Goal: Information Seeking & Learning: Learn about a topic

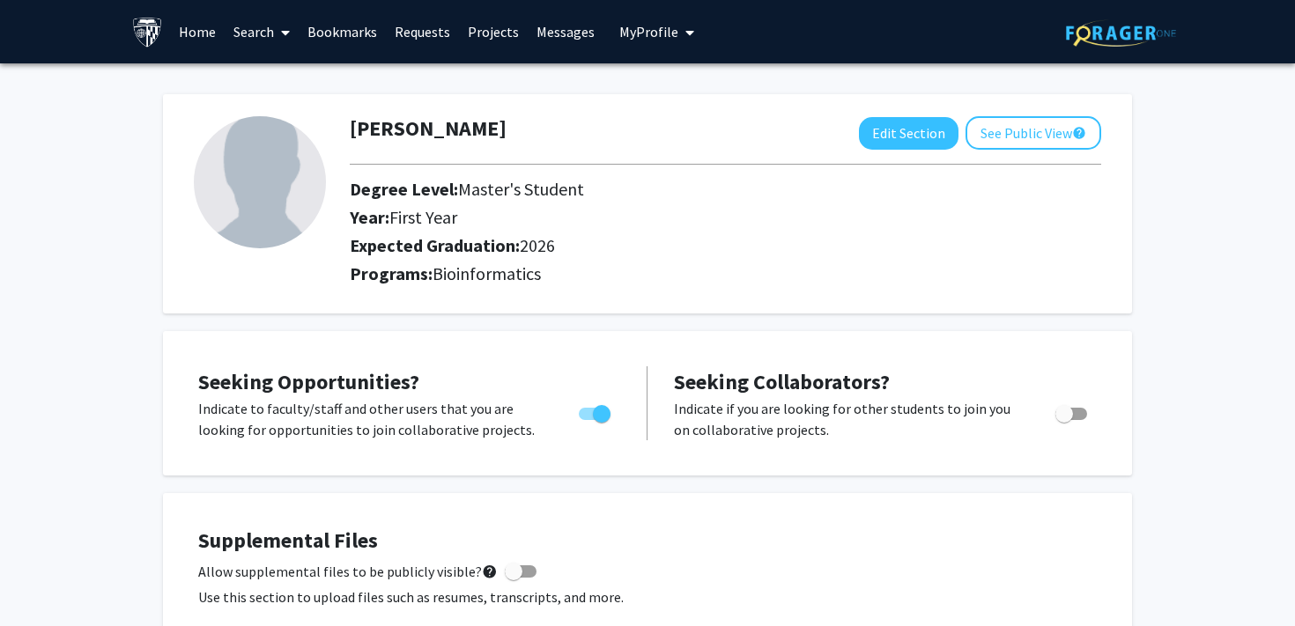
click at [193, 33] on link "Home" at bounding box center [197, 32] width 55 height 62
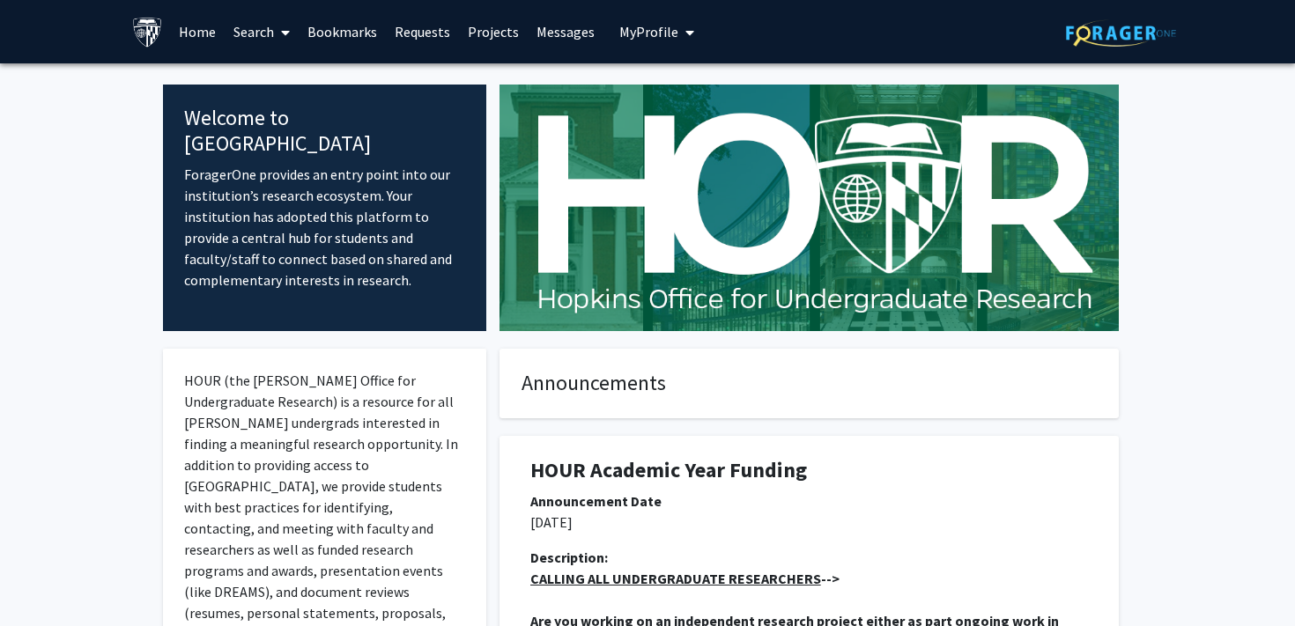
click at [263, 35] on link "Search" at bounding box center [262, 32] width 74 height 62
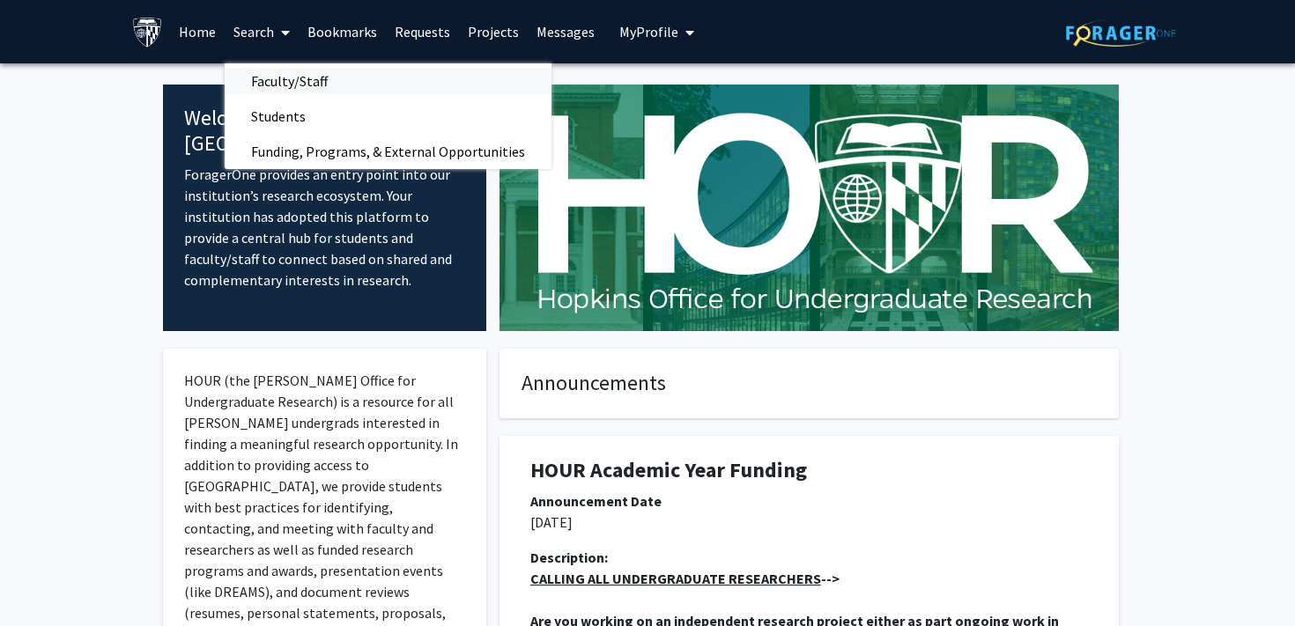
click at [284, 84] on span "Faculty/Staff" at bounding box center [290, 80] width 130 height 35
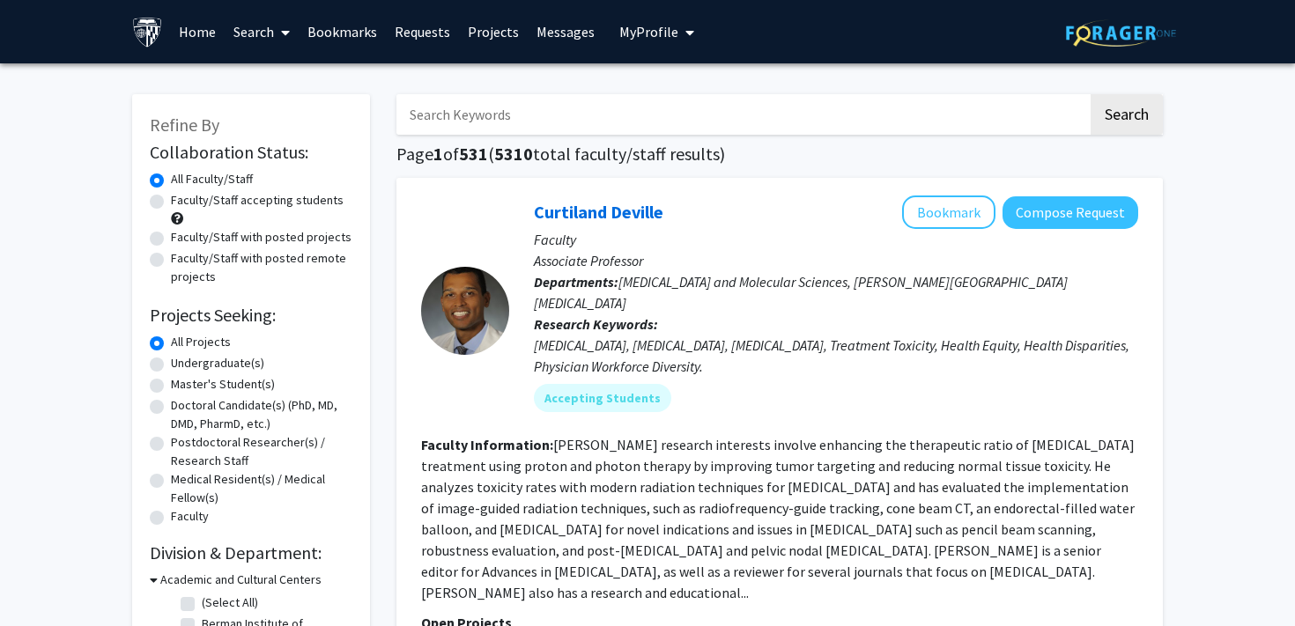
click at [667, 126] on input "Search Keywords" at bounding box center [742, 114] width 692 height 41
click at [1091, 94] on button "Search" at bounding box center [1127, 114] width 72 height 41
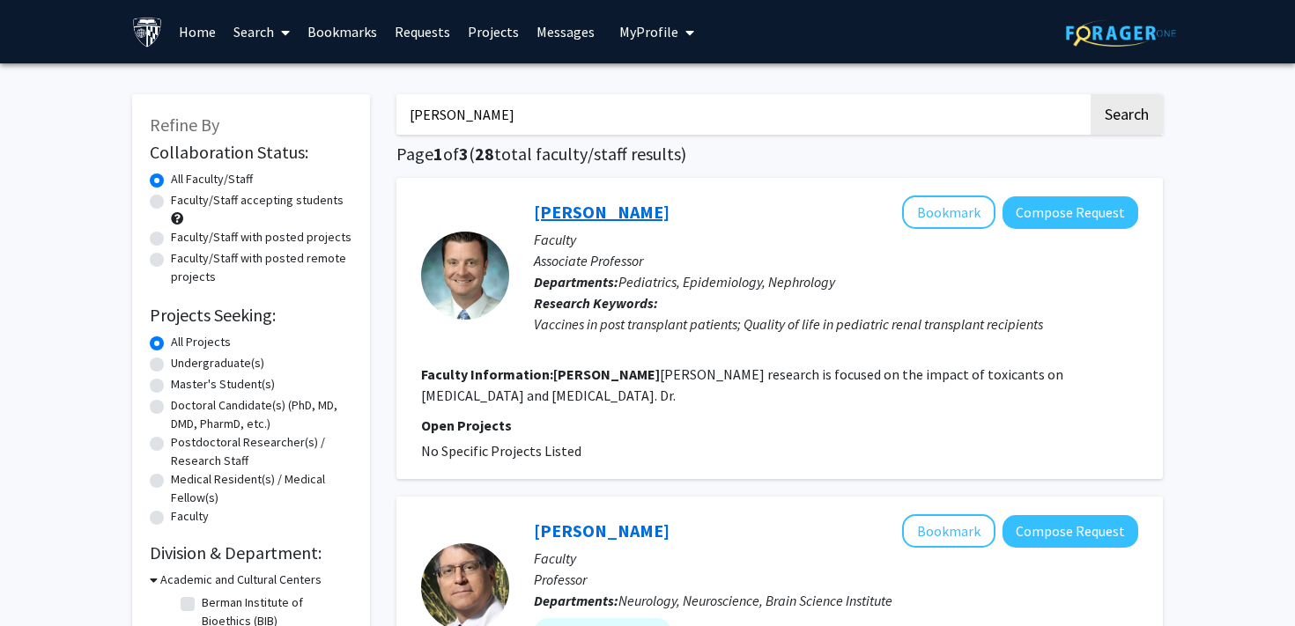
click at [1091, 94] on button "Search" at bounding box center [1127, 114] width 72 height 41
type input "[PERSON_NAME]"
click at [1091, 94] on button "Search" at bounding box center [1127, 114] width 72 height 41
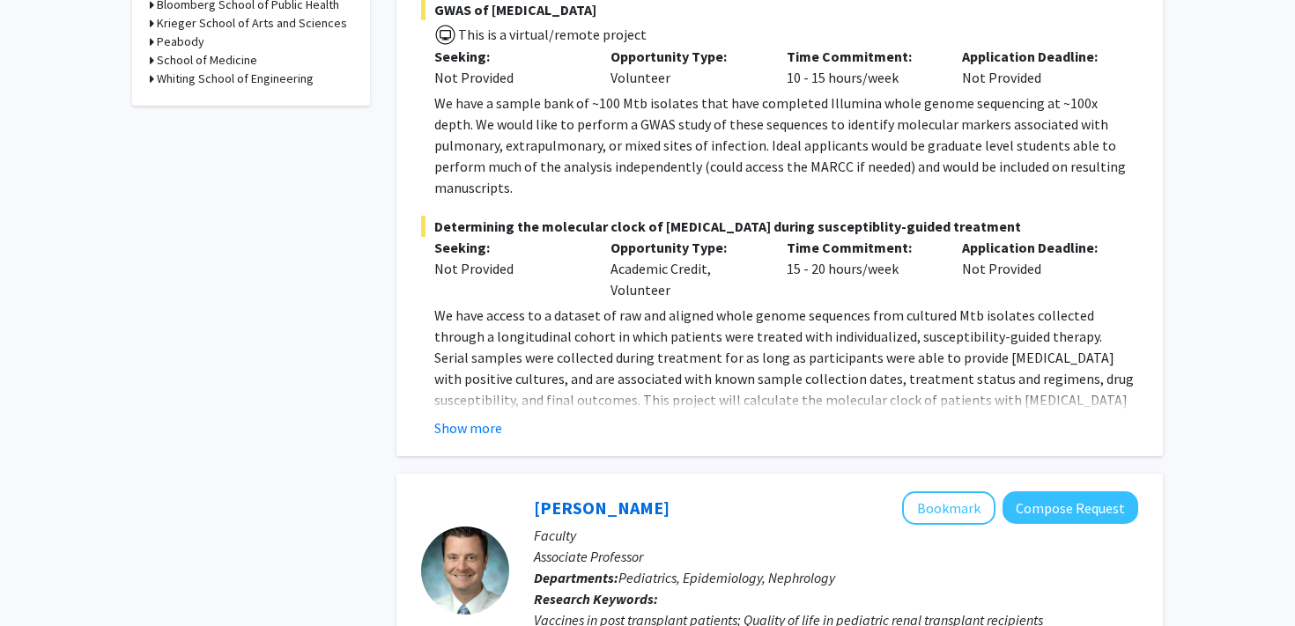
scroll to position [604, 0]
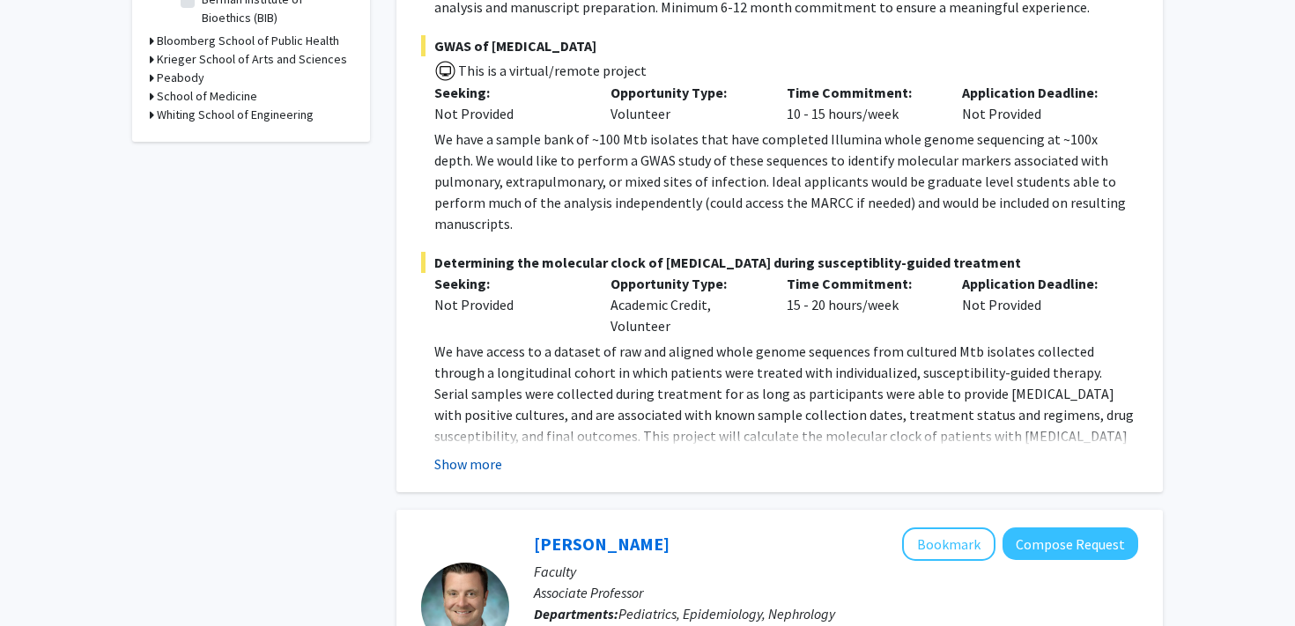
click at [490, 454] on button "Show more" at bounding box center [468, 464] width 68 height 21
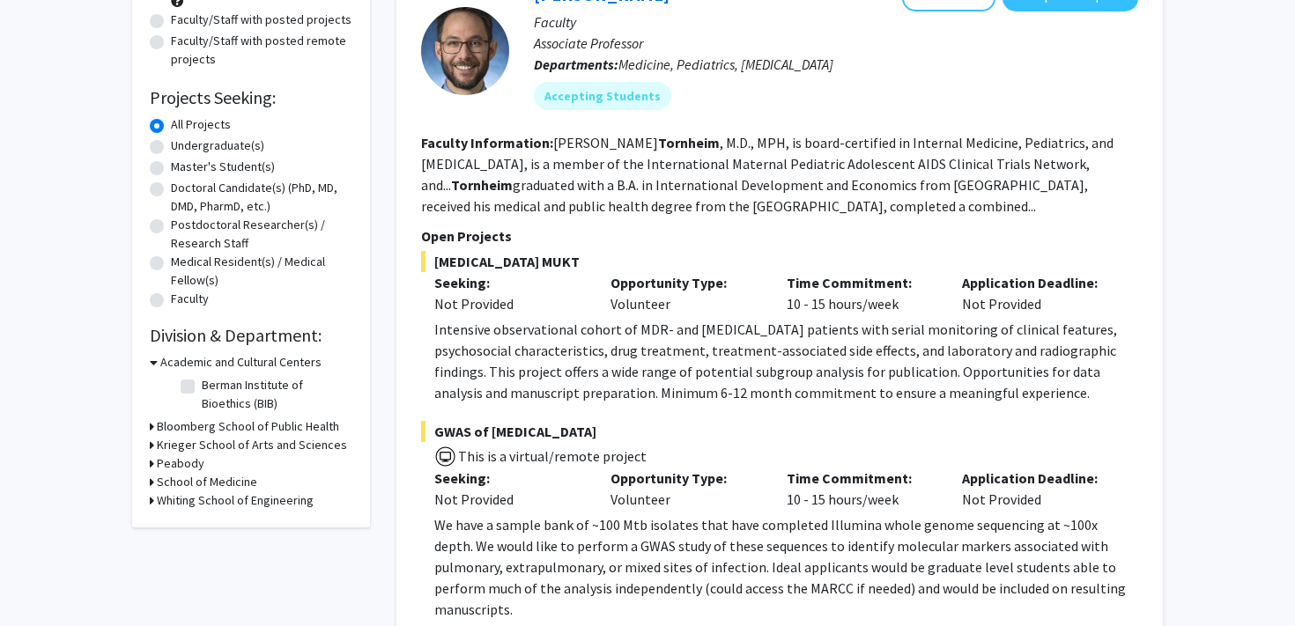
scroll to position [136, 0]
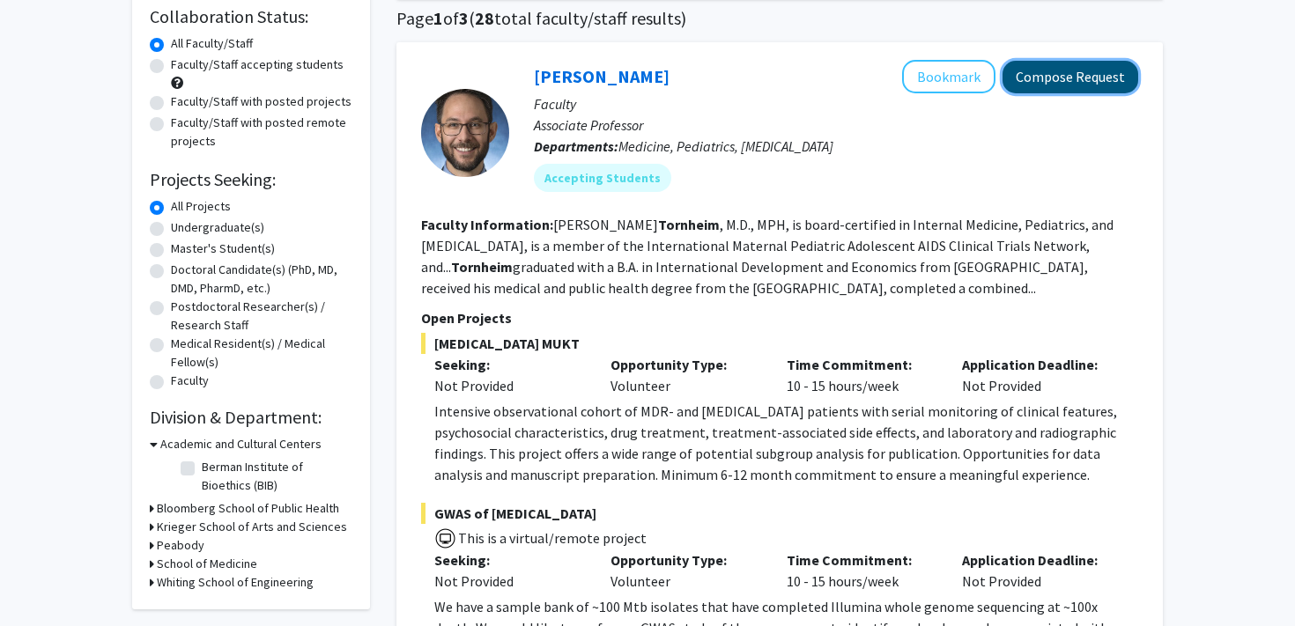
click at [1113, 65] on button "Compose Request" at bounding box center [1071, 77] width 136 height 33
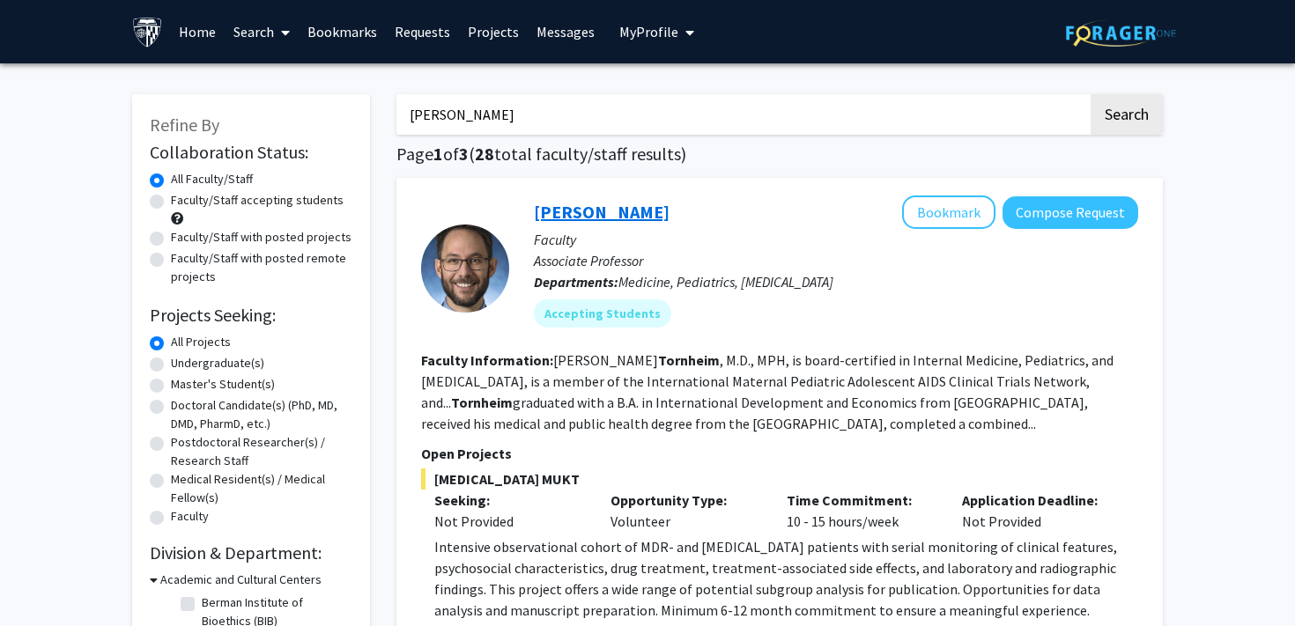
click at [620, 215] on link "[PERSON_NAME]" at bounding box center [602, 212] width 136 height 22
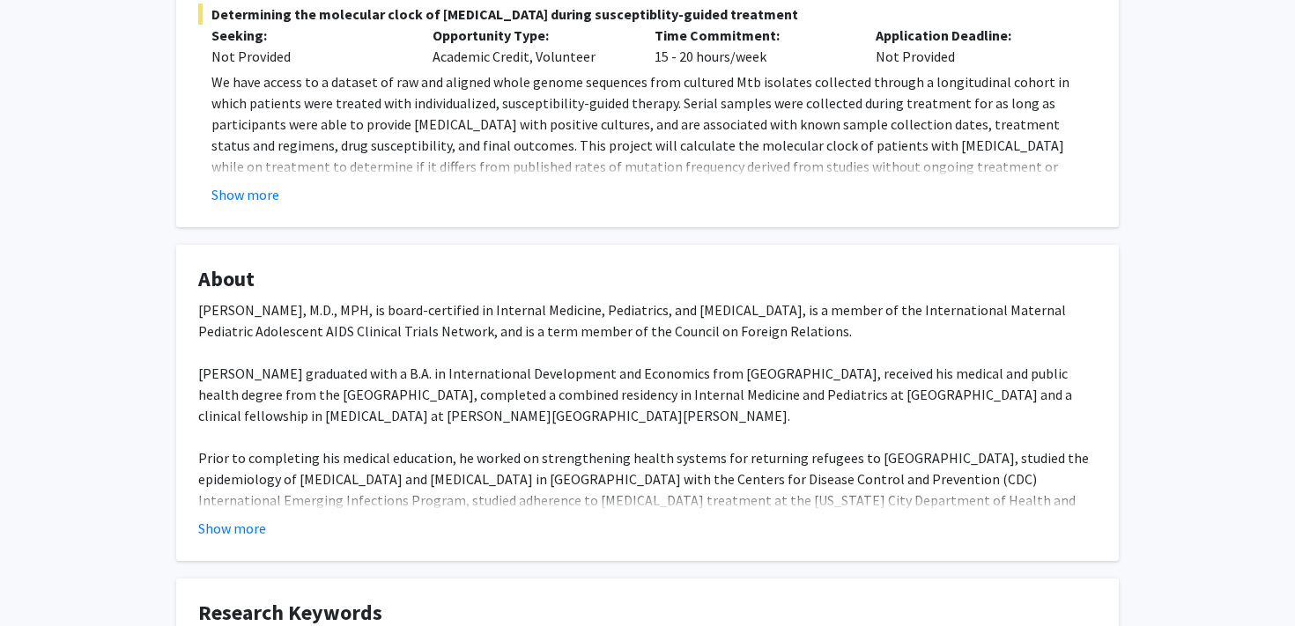
scroll to position [738, 0]
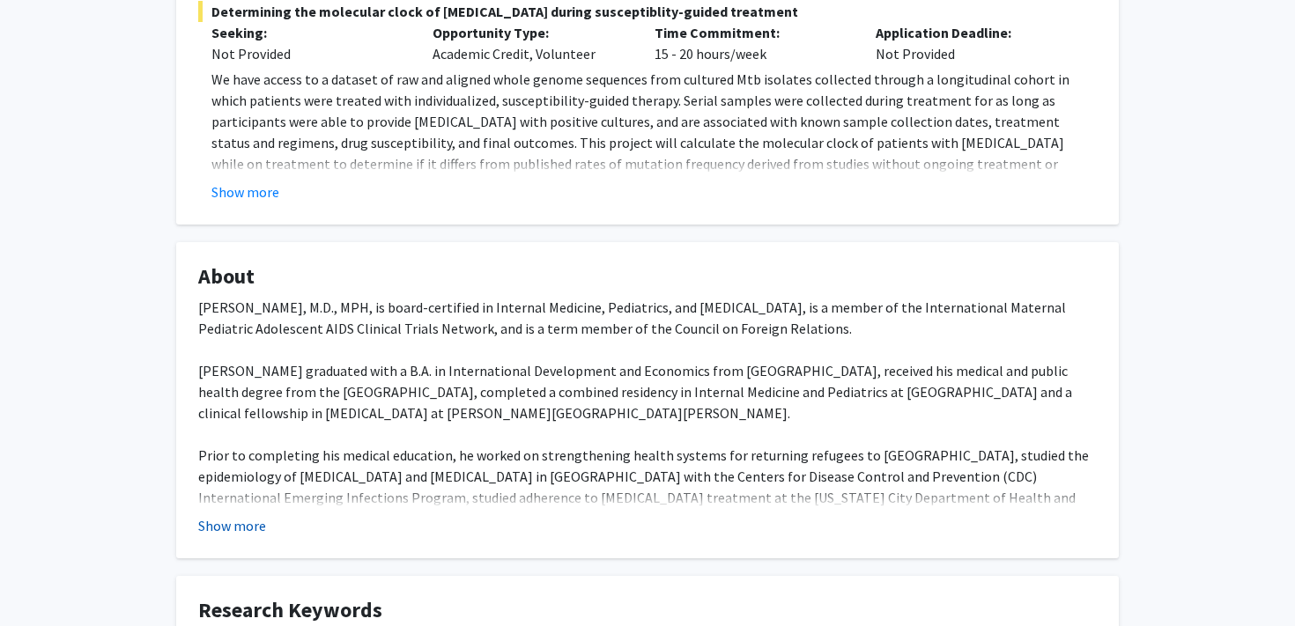
click at [257, 515] on button "Show more" at bounding box center [232, 525] width 68 height 21
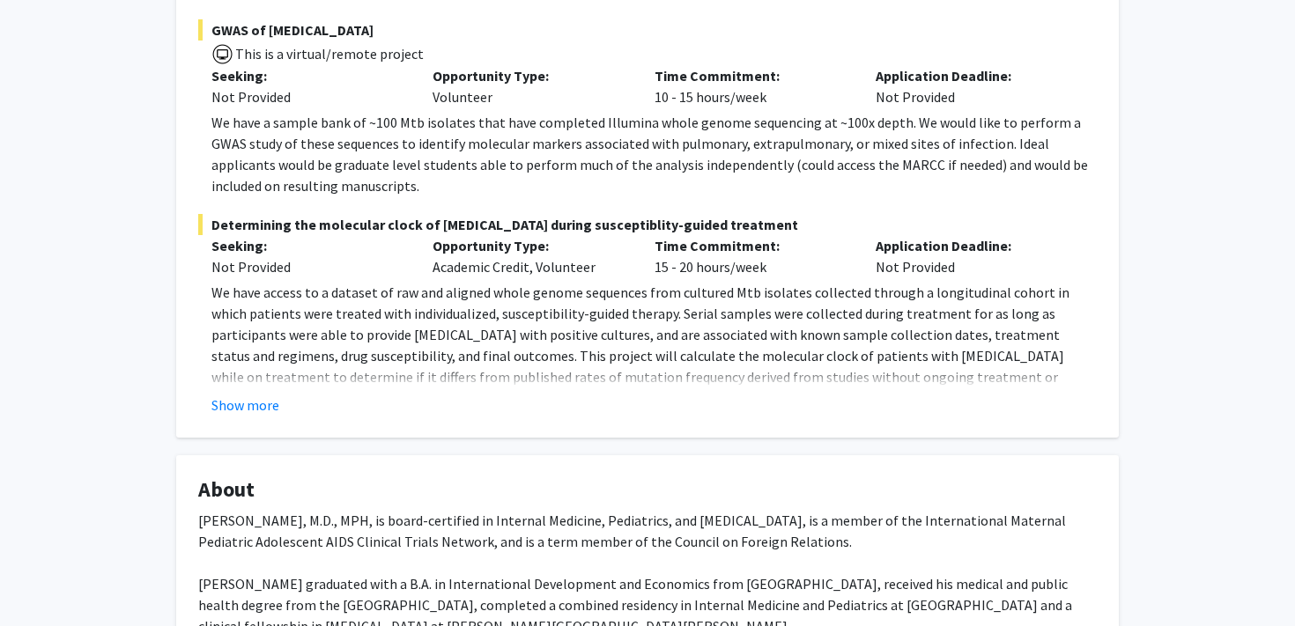
scroll to position [545, 0]
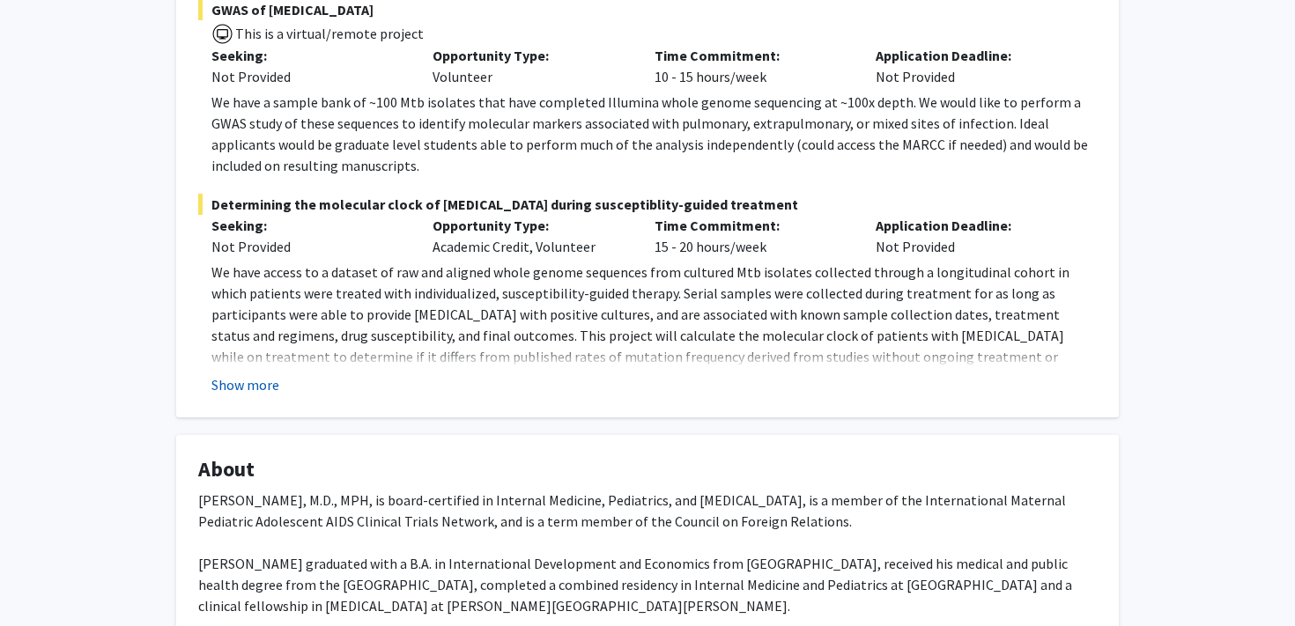
click at [256, 374] on button "Show more" at bounding box center [245, 384] width 68 height 21
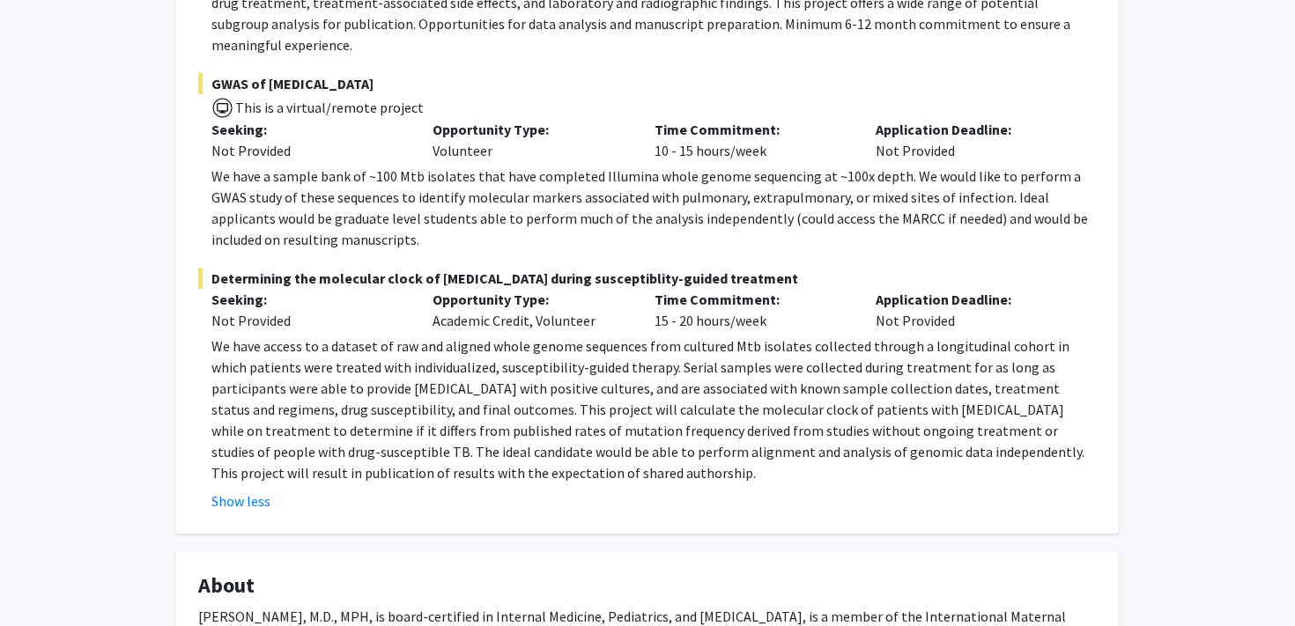
scroll to position [469, 0]
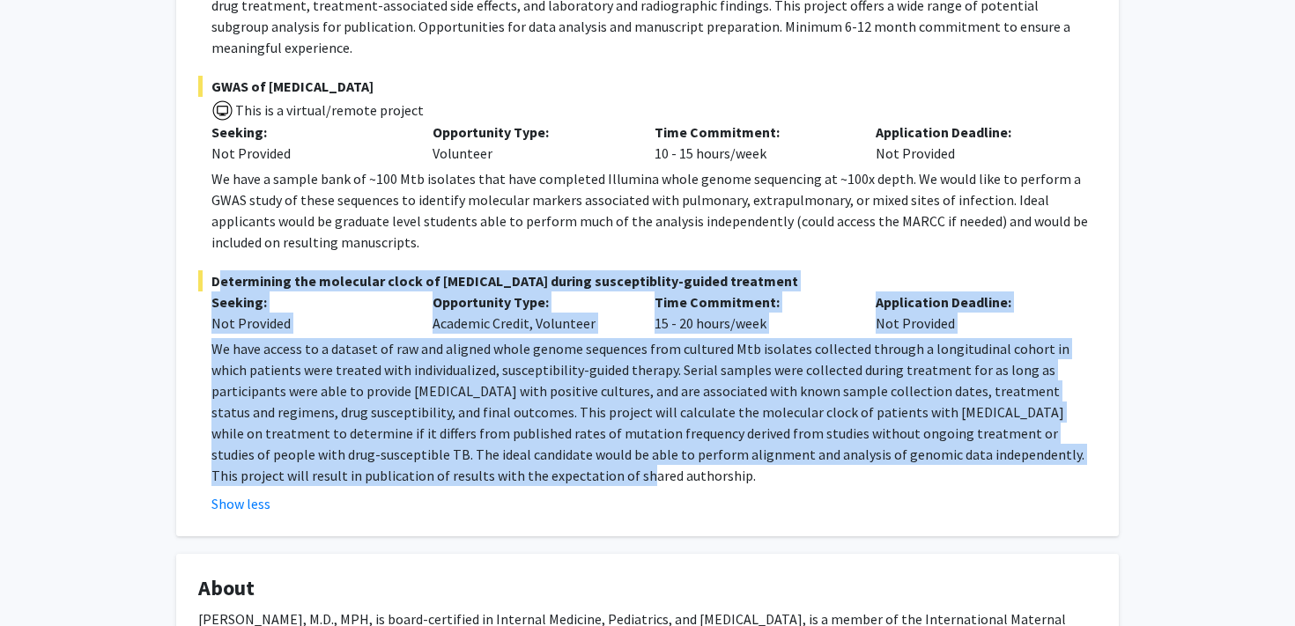
drag, startPoint x: 419, startPoint y: 460, endPoint x: 204, endPoint y: 251, distance: 300.3
click at [205, 270] on div "Determining the molecular clock of [MEDICAL_DATA] during susceptiblity-guided t…" at bounding box center [647, 392] width 899 height 244
copy div "Determining the molecular clock of [MEDICAL_DATA] during susceptiblity-guided t…"
click at [512, 374] on p "We have access to a dataset of raw and aligned whole genome sequences from cult…" at bounding box center [654, 412] width 886 height 148
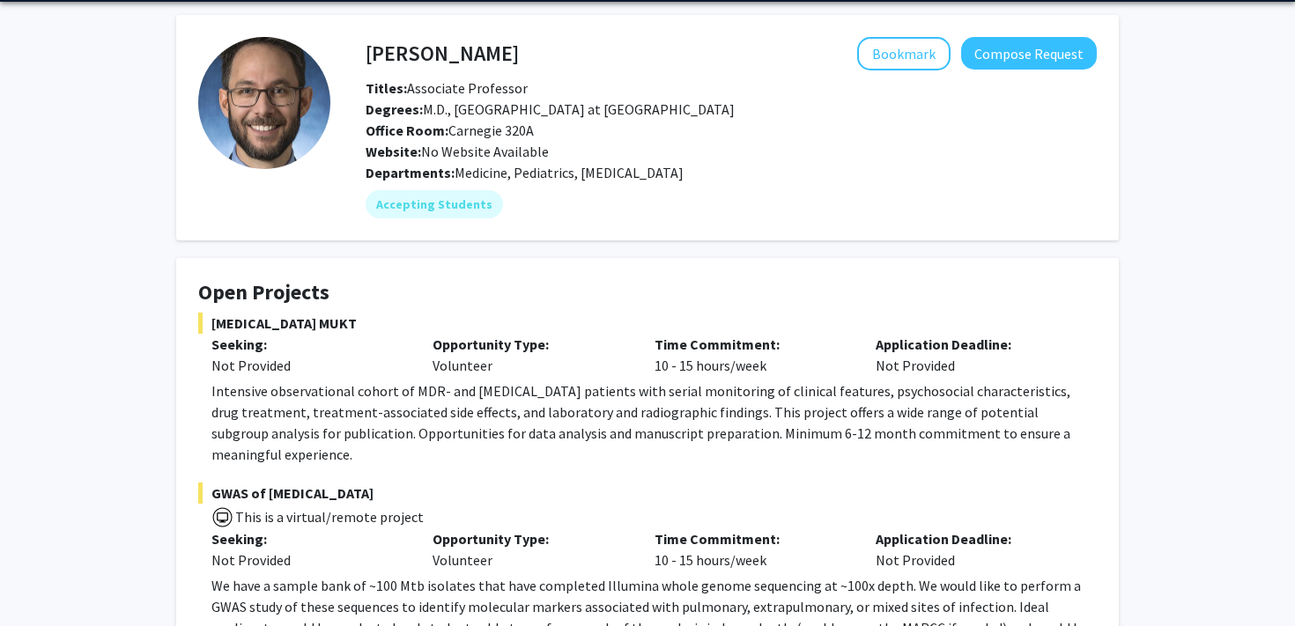
scroll to position [0, 0]
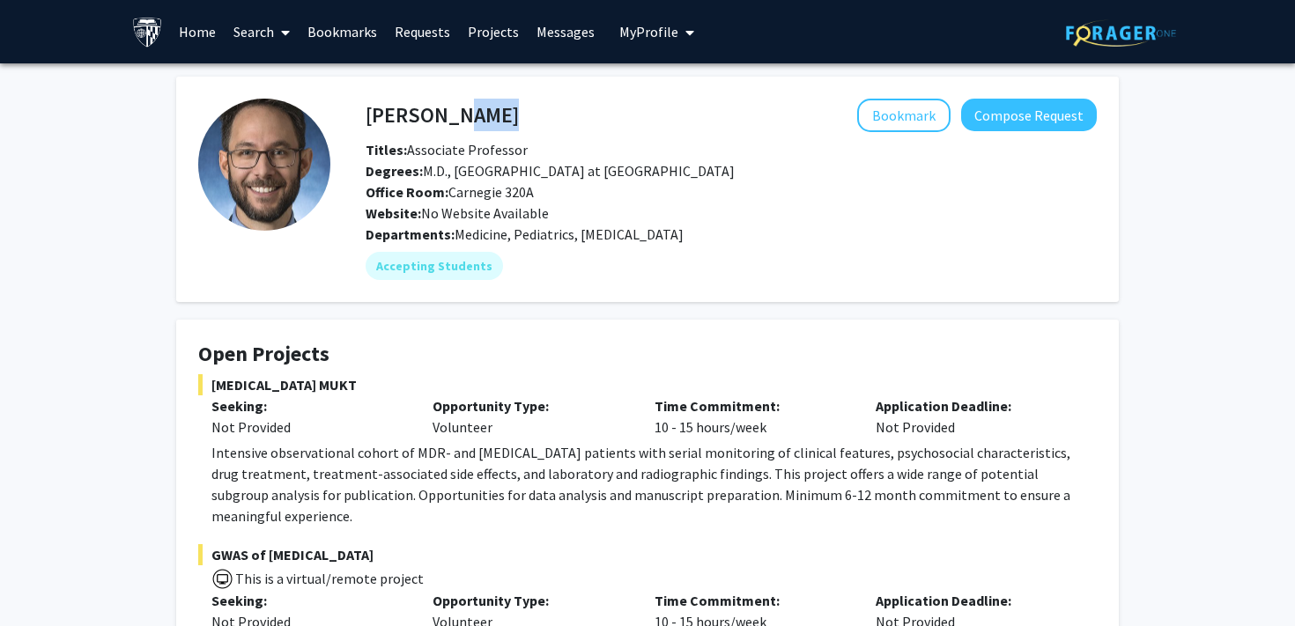
drag, startPoint x: 524, startPoint y: 122, endPoint x: 438, endPoint y: 122, distance: 86.3
click at [438, 122] on div "[PERSON_NAME] Bookmark Compose Request" at bounding box center [731, 115] width 758 height 33
copy h4 "Tornheim"
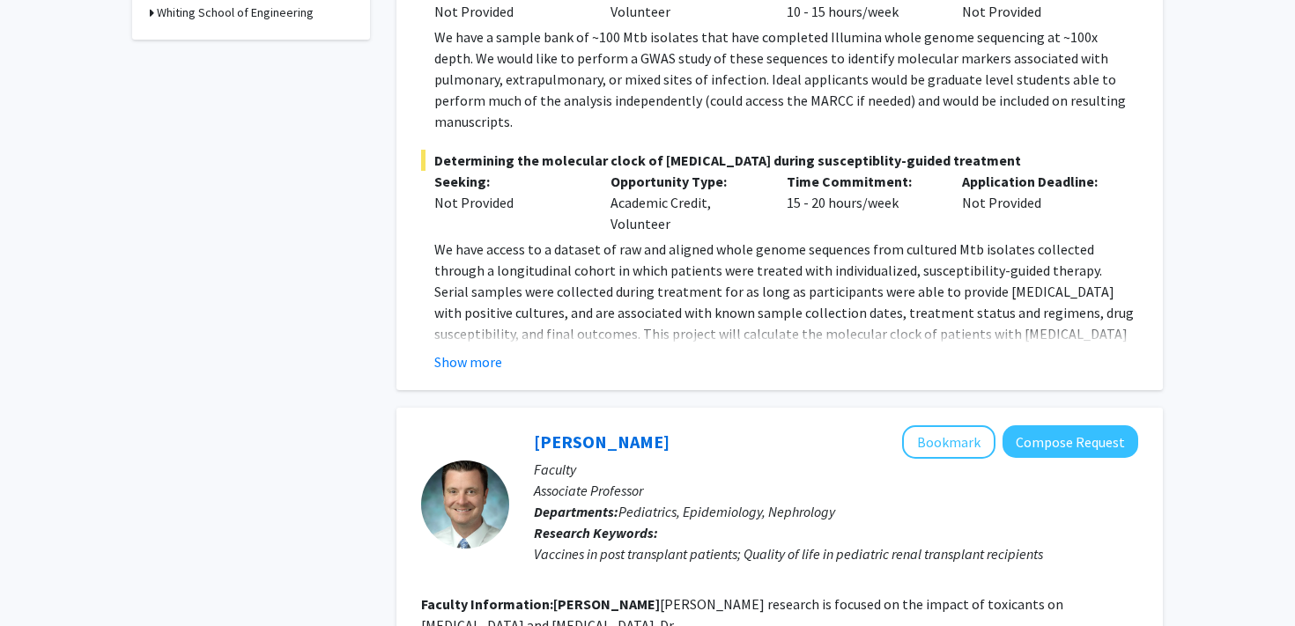
scroll to position [712, 0]
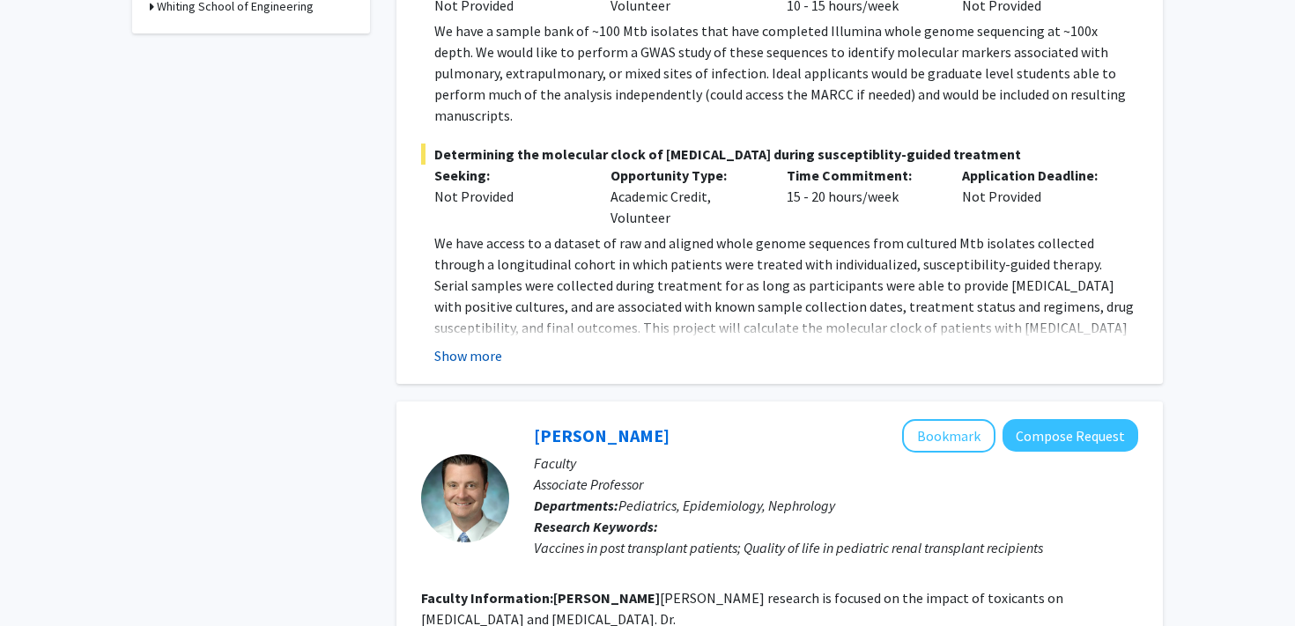
click at [467, 345] on button "Show more" at bounding box center [468, 355] width 68 height 21
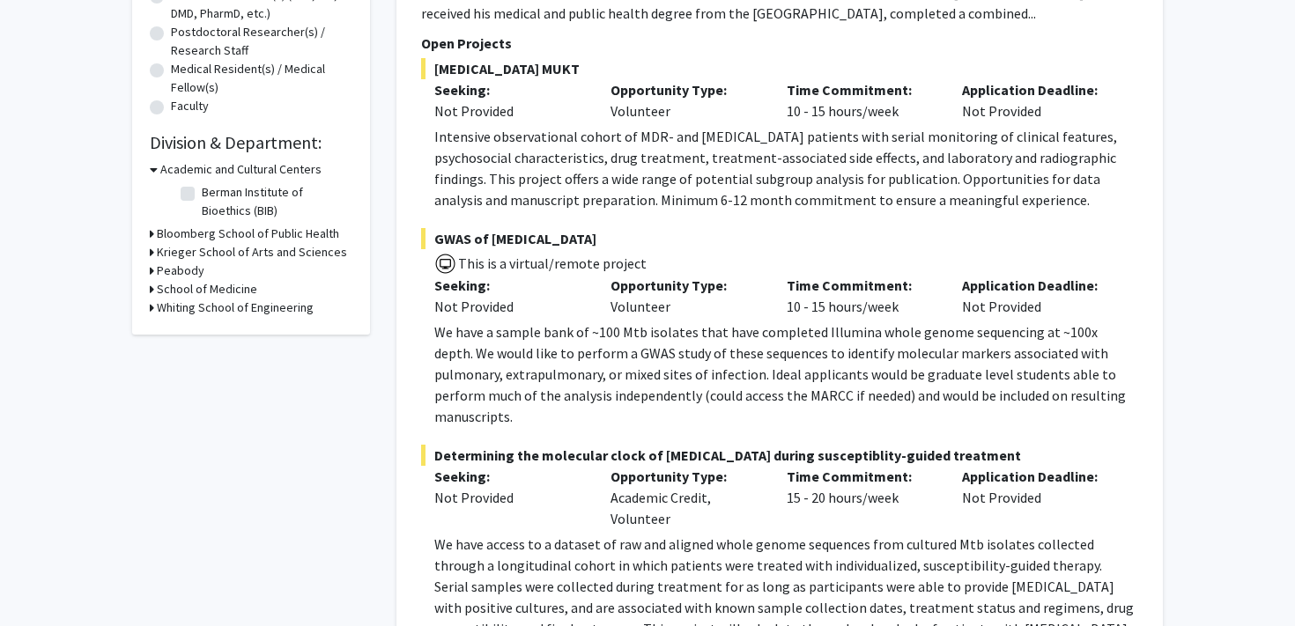
scroll to position [0, 0]
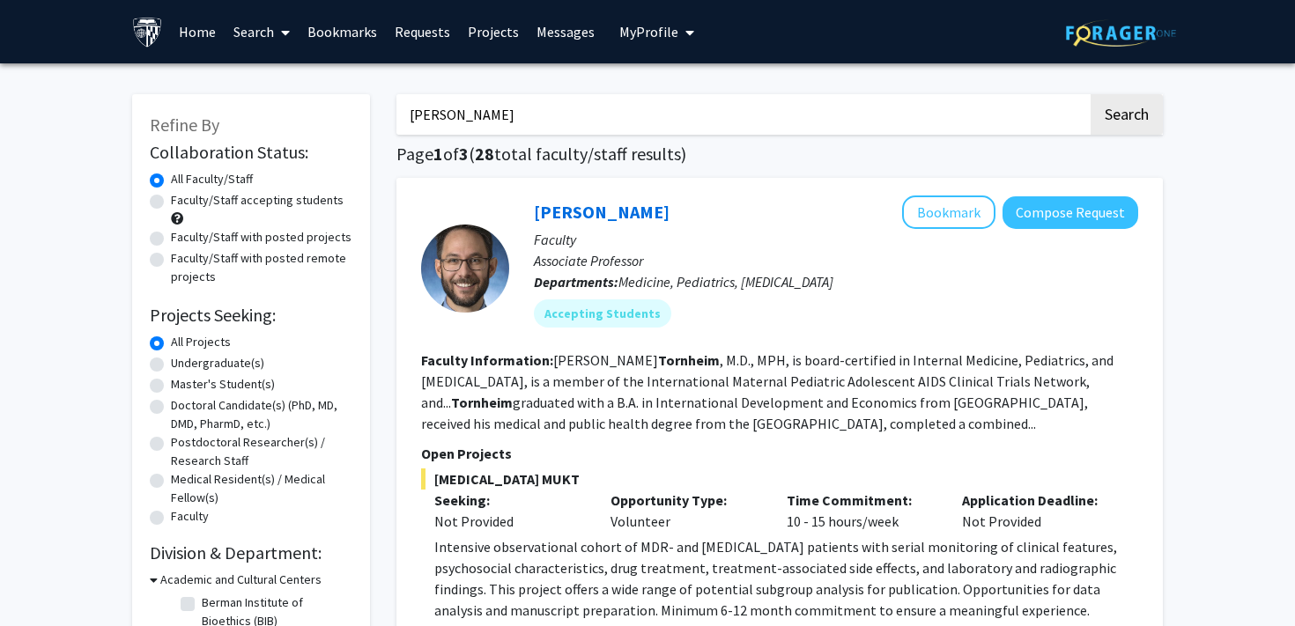
drag, startPoint x: 522, startPoint y: 117, endPoint x: 372, endPoint y: 117, distance: 150.7
click at [1091, 94] on button "Search" at bounding box center [1127, 114] width 72 height 41
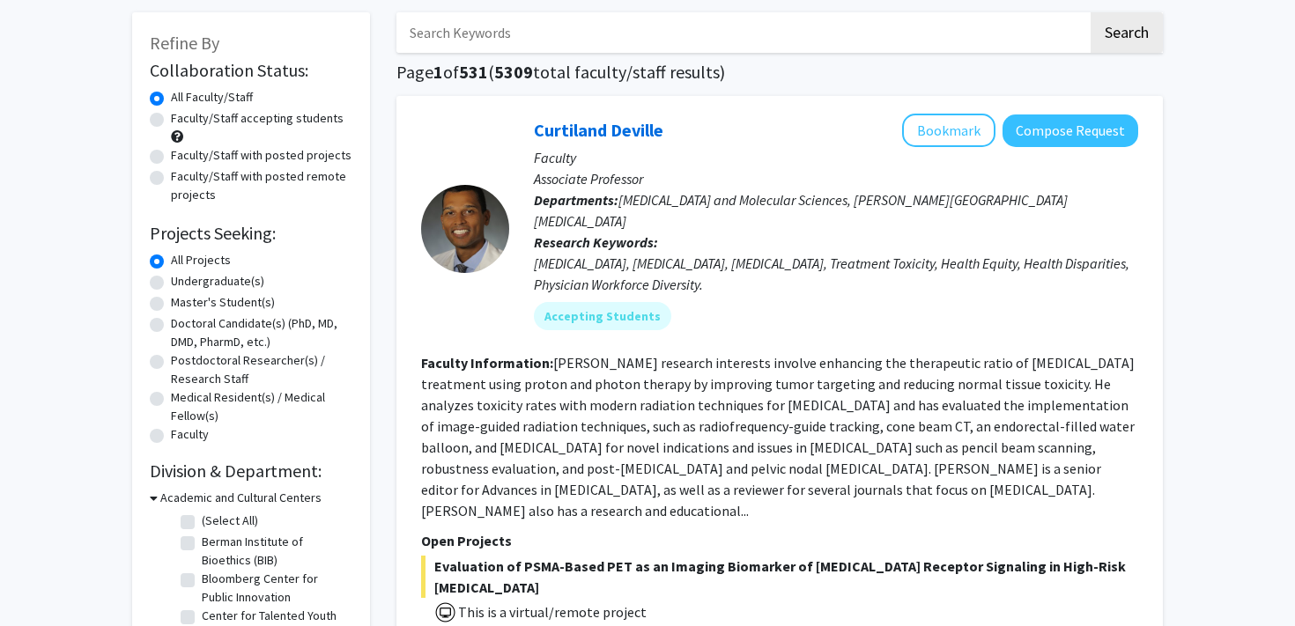
scroll to position [78, 0]
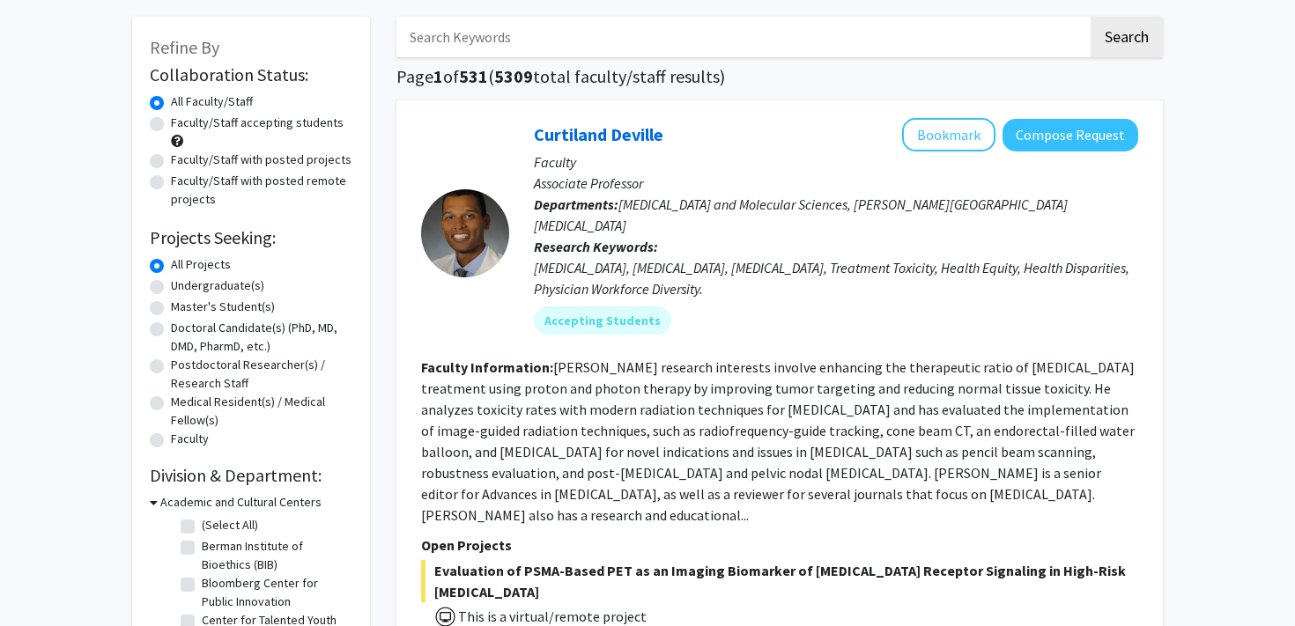
click at [171, 124] on label "Faculty/Staff accepting students" at bounding box center [257, 123] width 173 height 19
click at [171, 124] on input "Faculty/Staff accepting students" at bounding box center [176, 119] width 11 height 11
radio input "true"
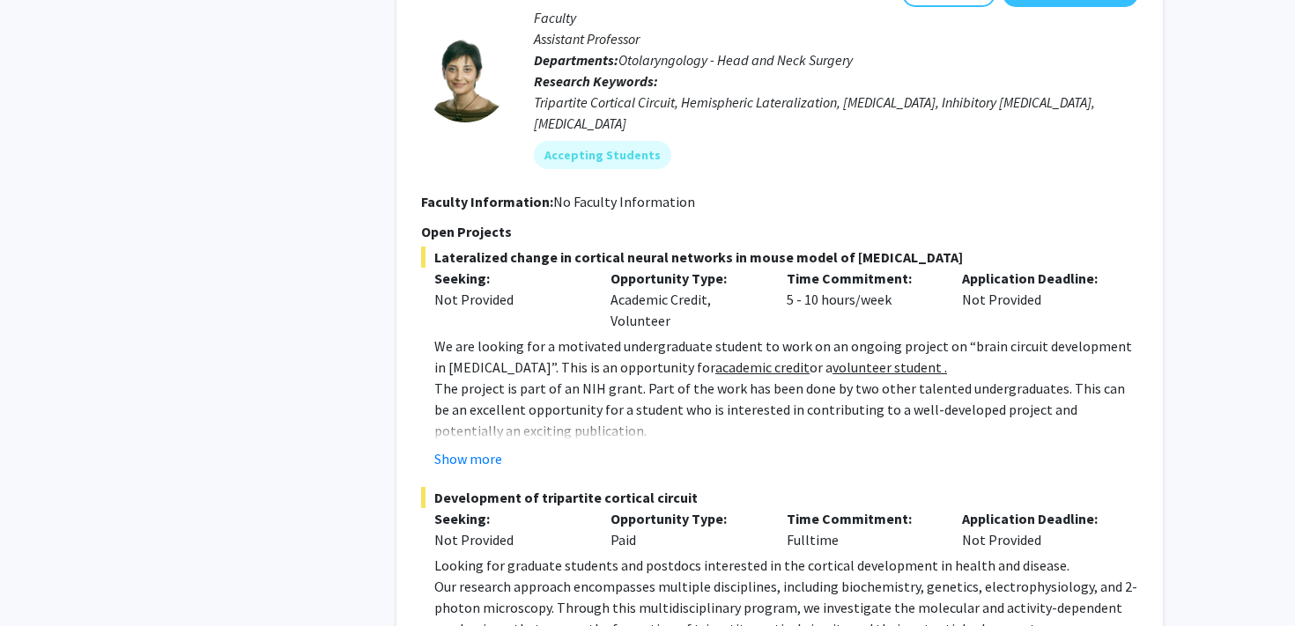
scroll to position [1009, 0]
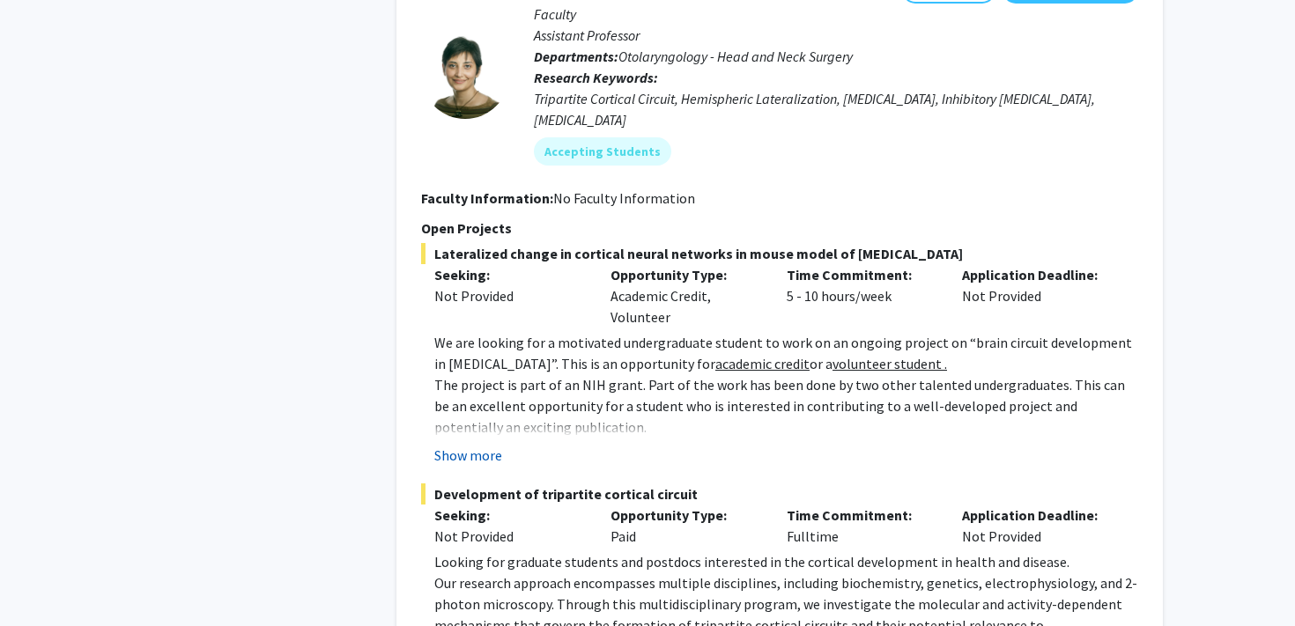
click at [476, 445] on button "Show more" at bounding box center [468, 455] width 68 height 21
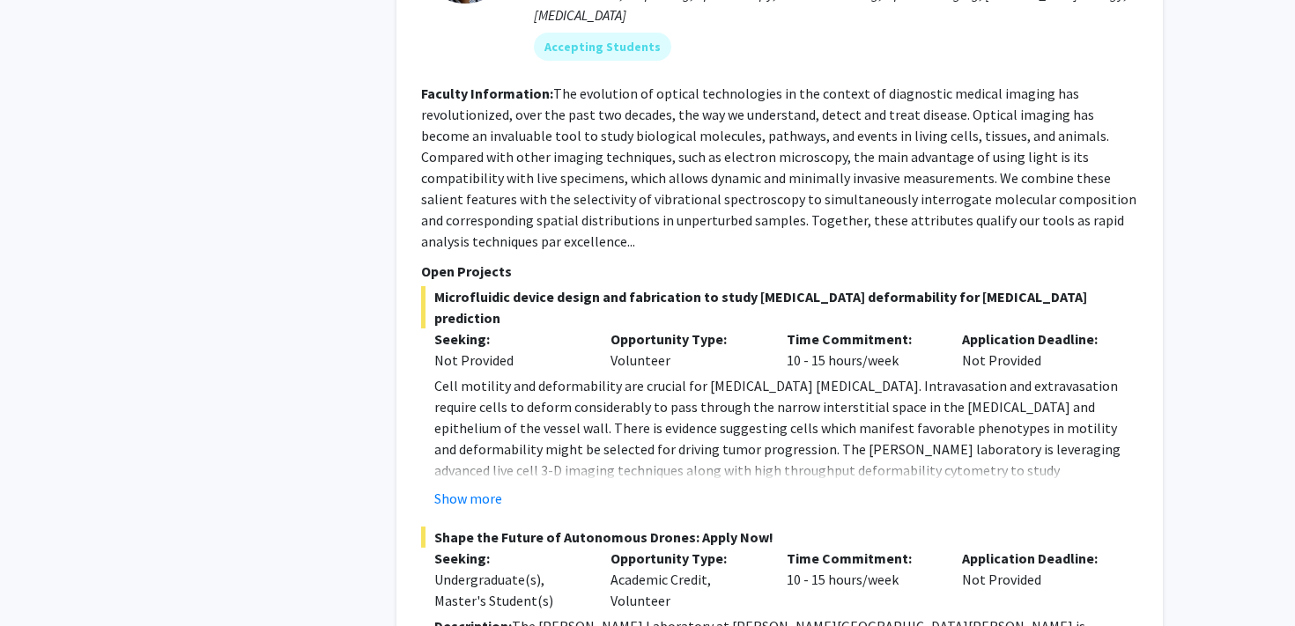
scroll to position [2200, 0]
click at [471, 487] on button "Show more" at bounding box center [468, 497] width 68 height 21
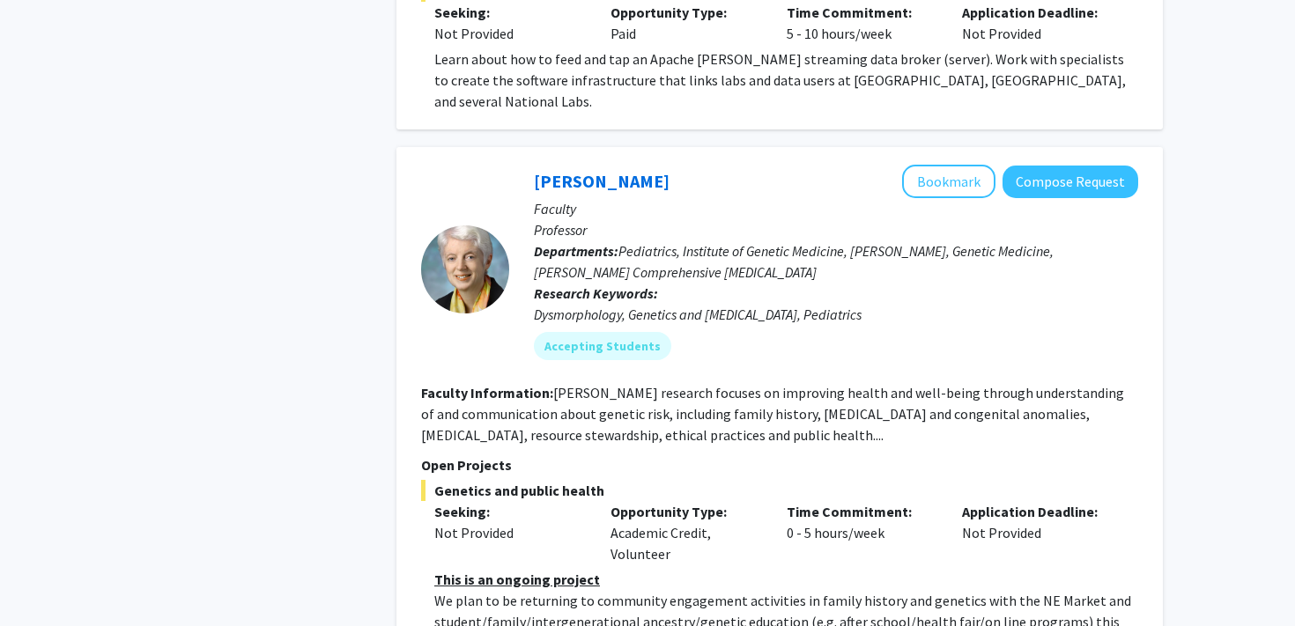
scroll to position [4082, 0]
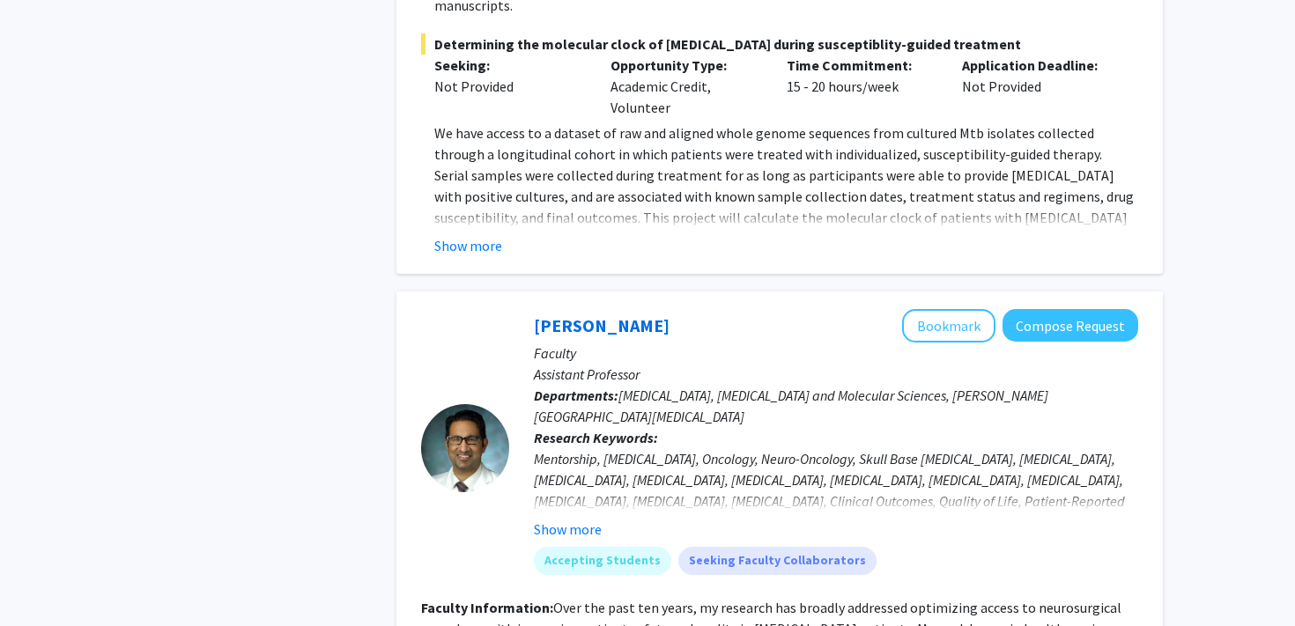
scroll to position [5611, 0]
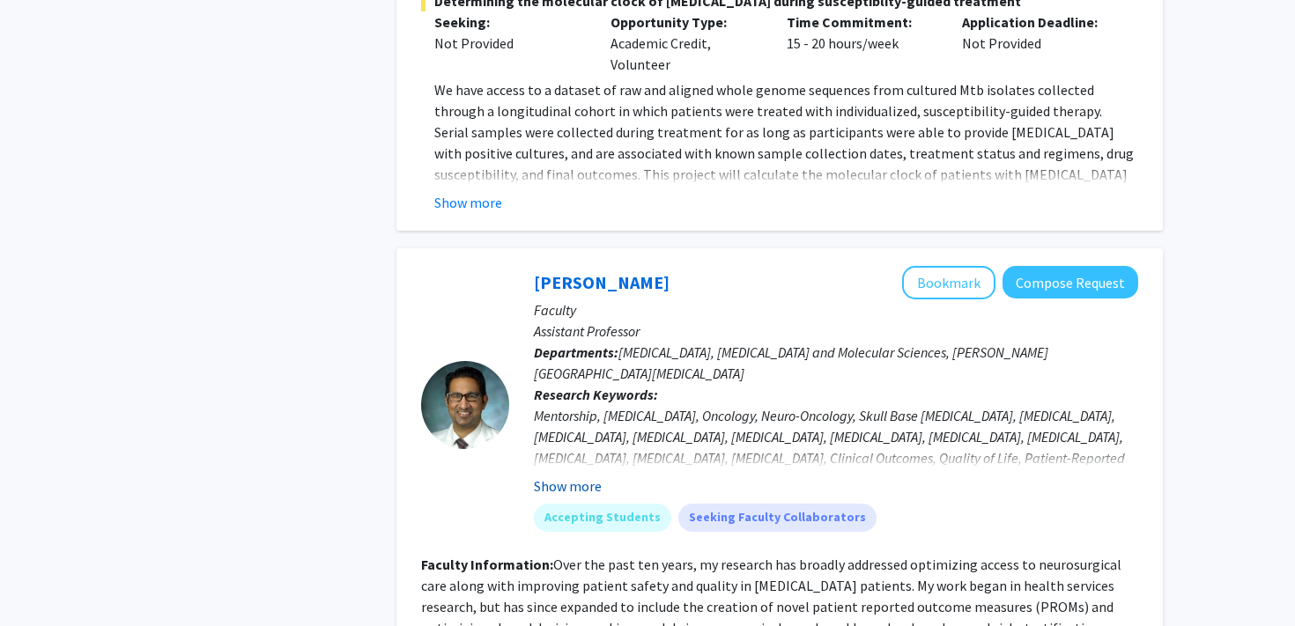
click at [567, 476] on button "Show more" at bounding box center [568, 486] width 68 height 21
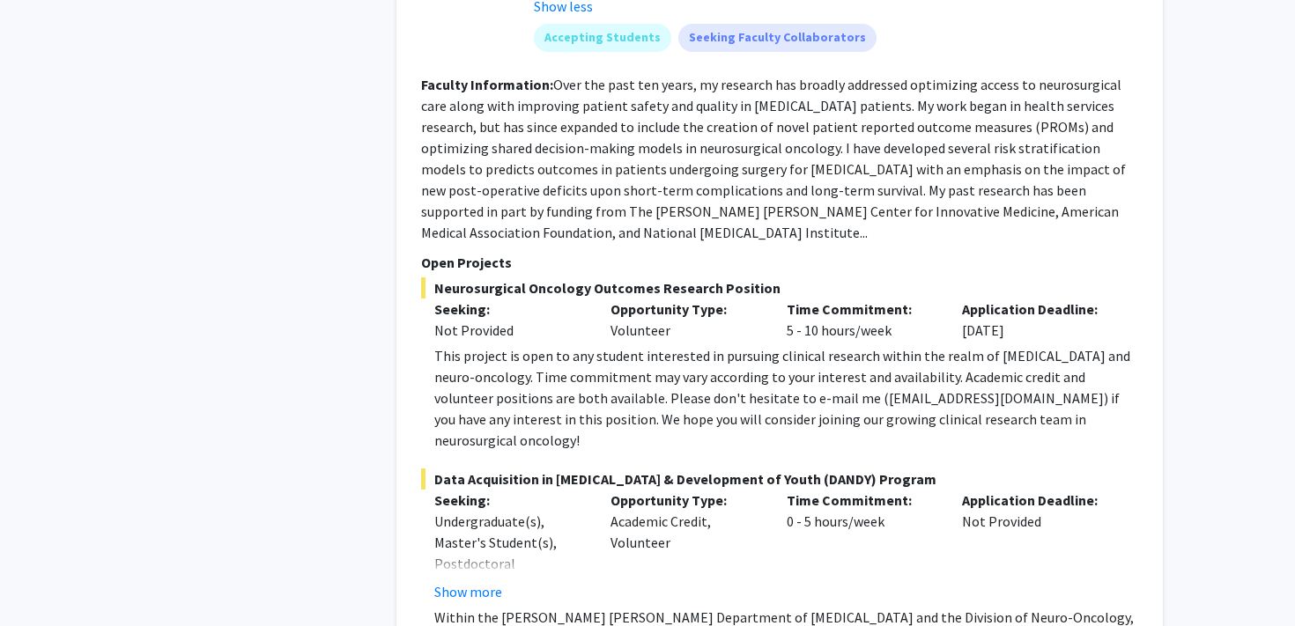
scroll to position [6162, 0]
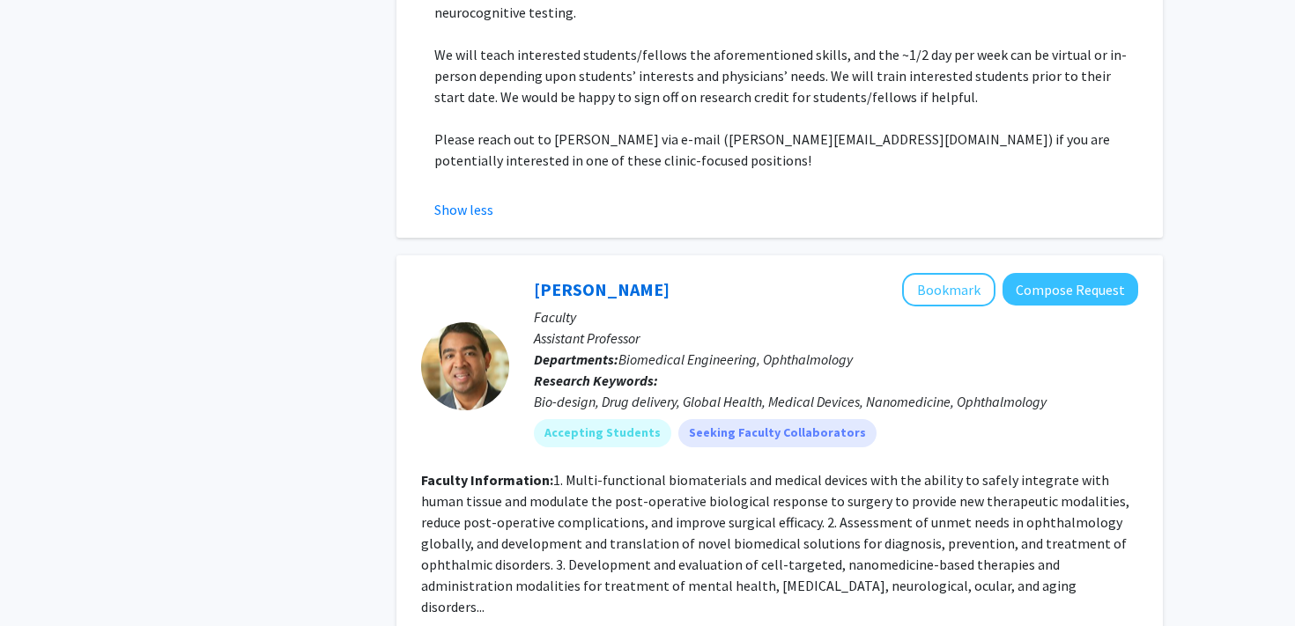
scroll to position [6961, 0]
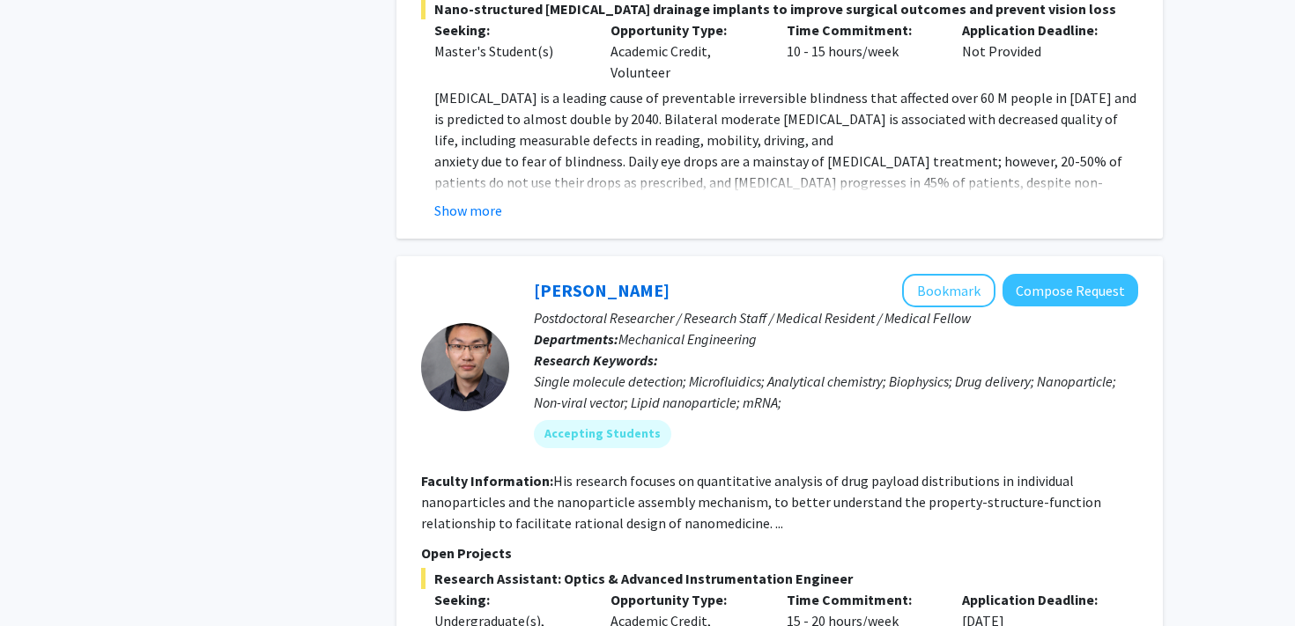
scroll to position [8250, 0]
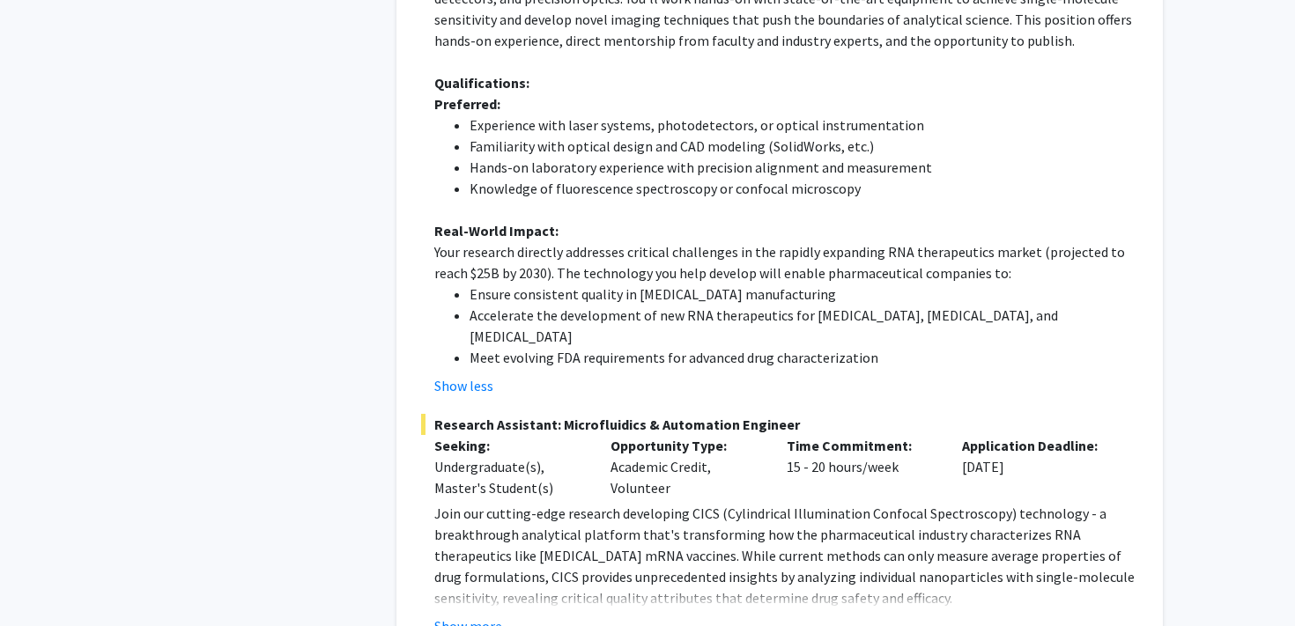
scroll to position [9263, 0]
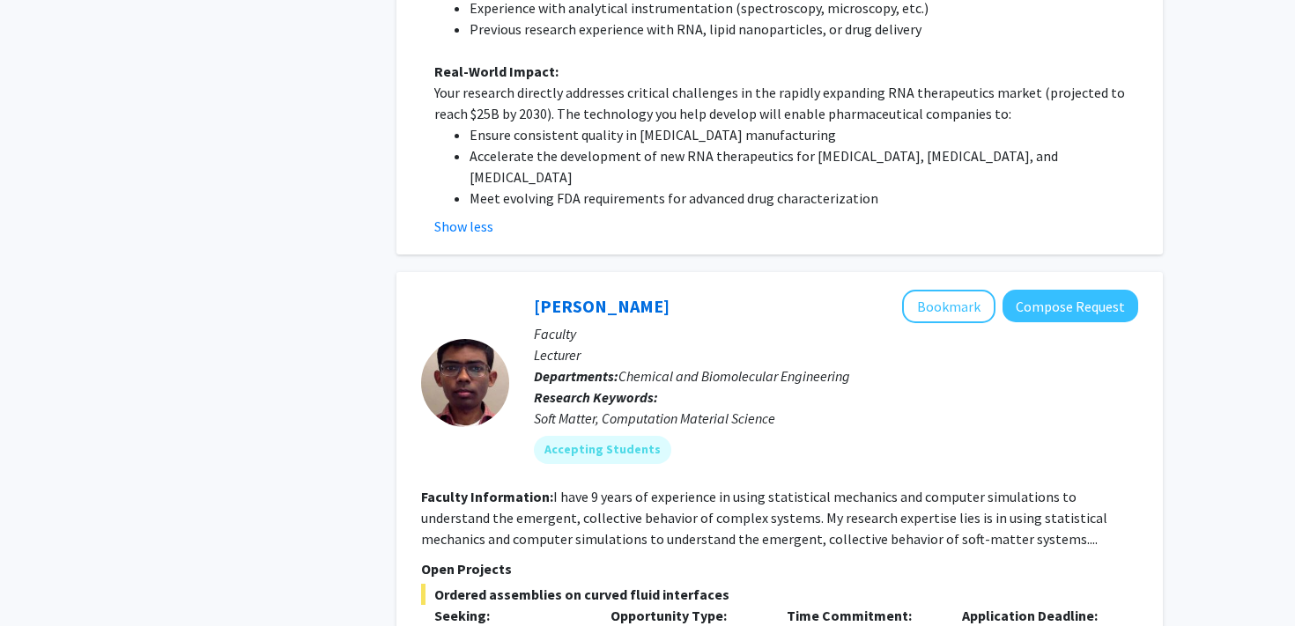
scroll to position [10698, 0]
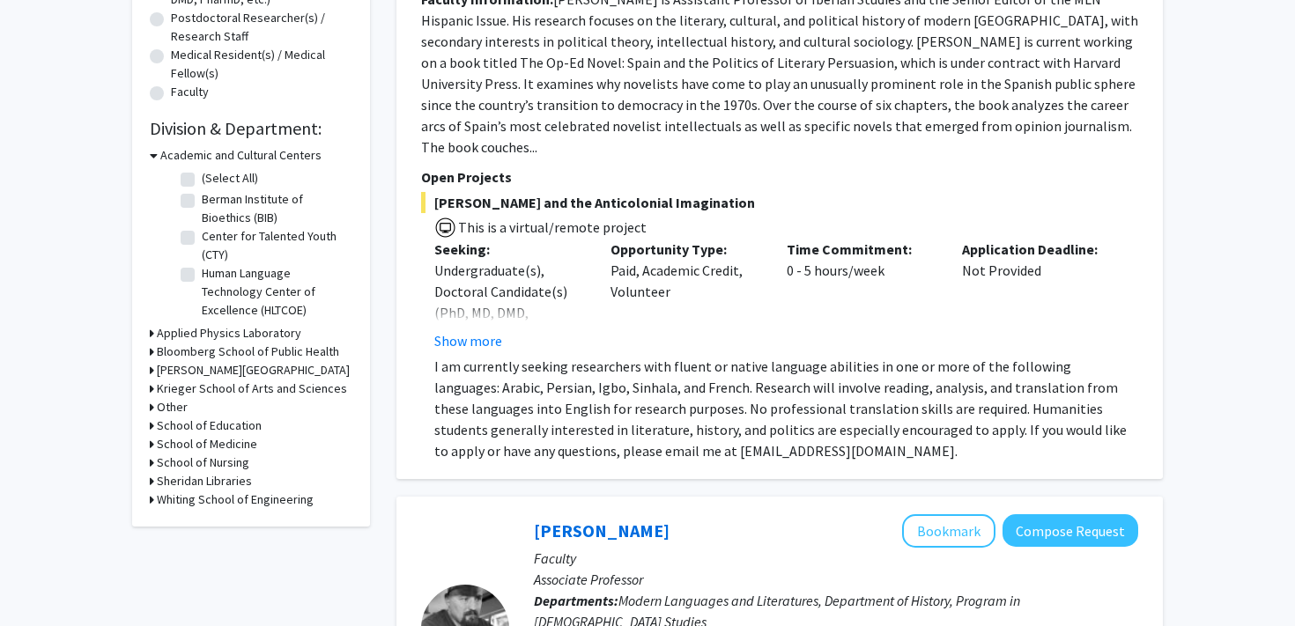
scroll to position [457, 0]
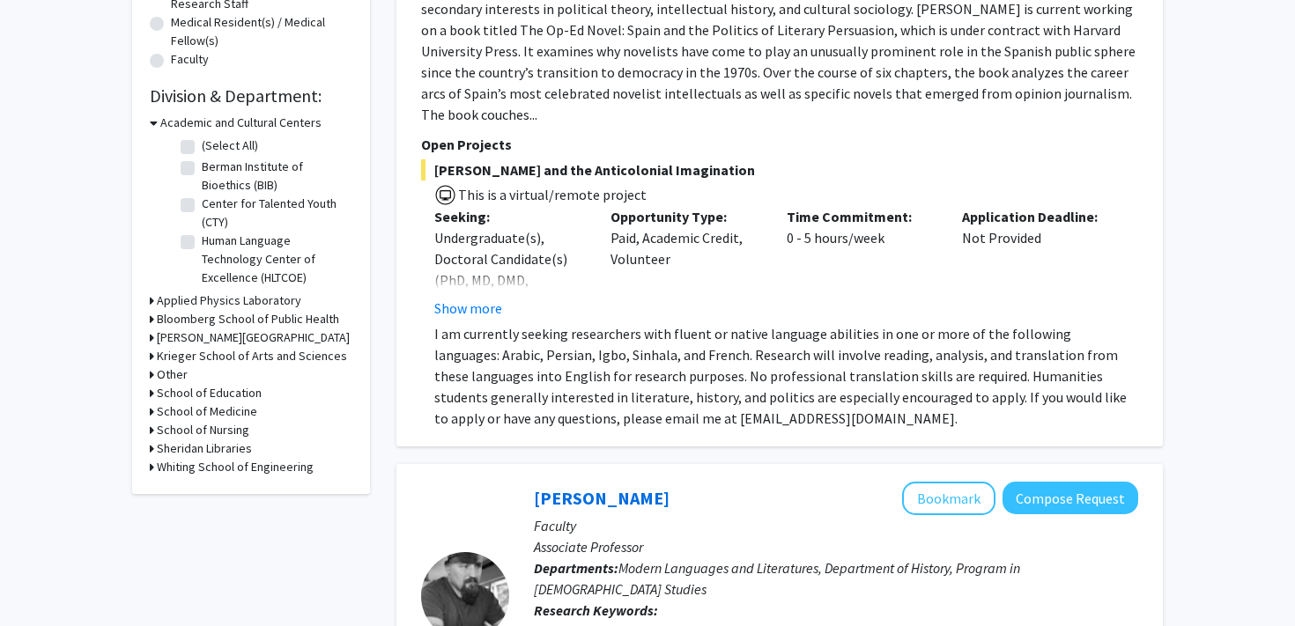
click at [153, 411] on div "School of Medicine" at bounding box center [251, 412] width 203 height 19
click at [152, 411] on icon at bounding box center [152, 412] width 4 height 19
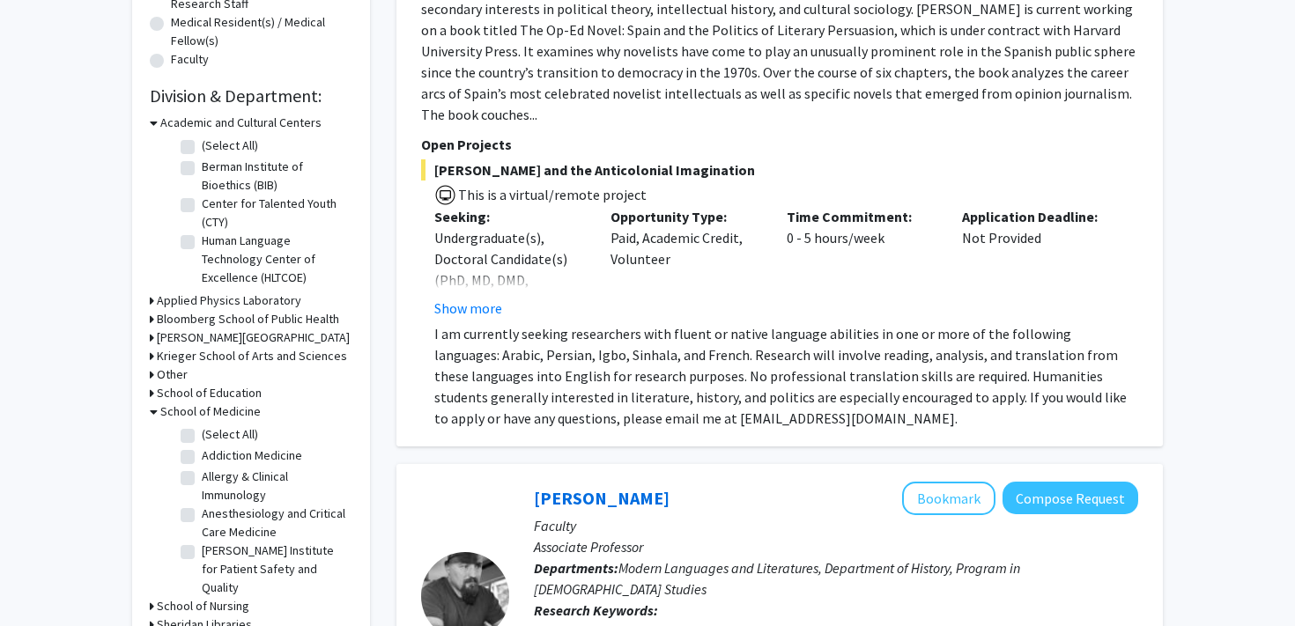
click at [202, 432] on label "(Select All)" at bounding box center [230, 435] width 56 height 19
click at [202, 432] on input "(Select All)" at bounding box center [207, 431] width 11 height 11
checkbox input "true"
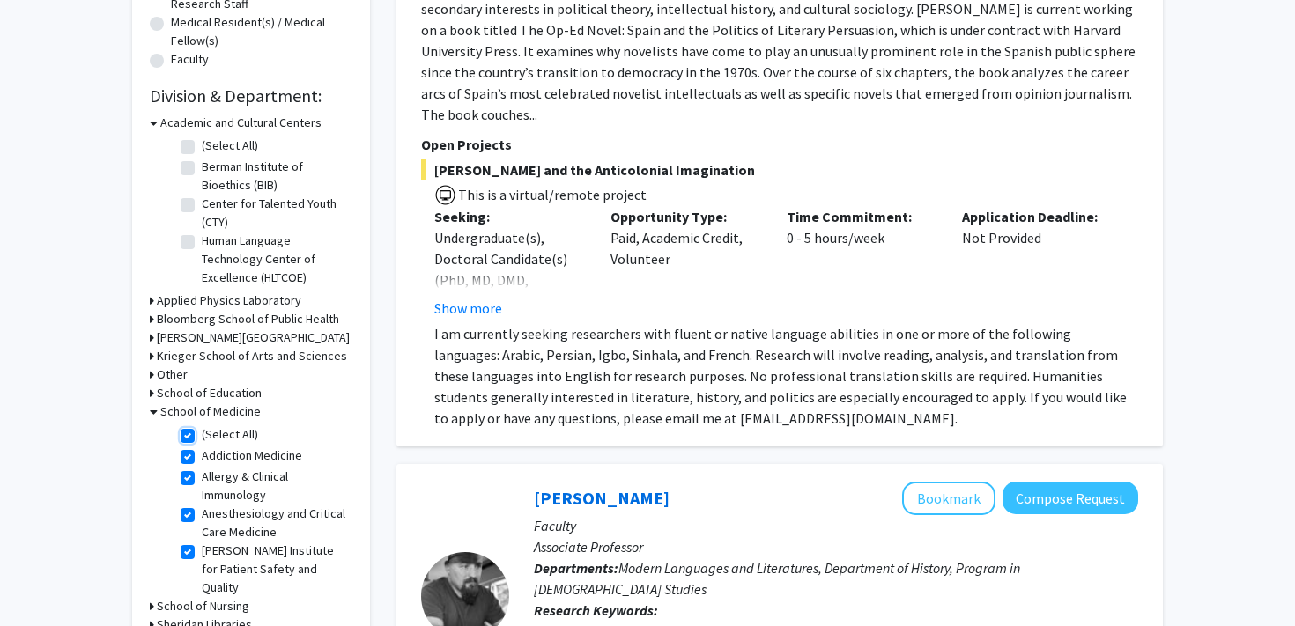
checkbox input "true"
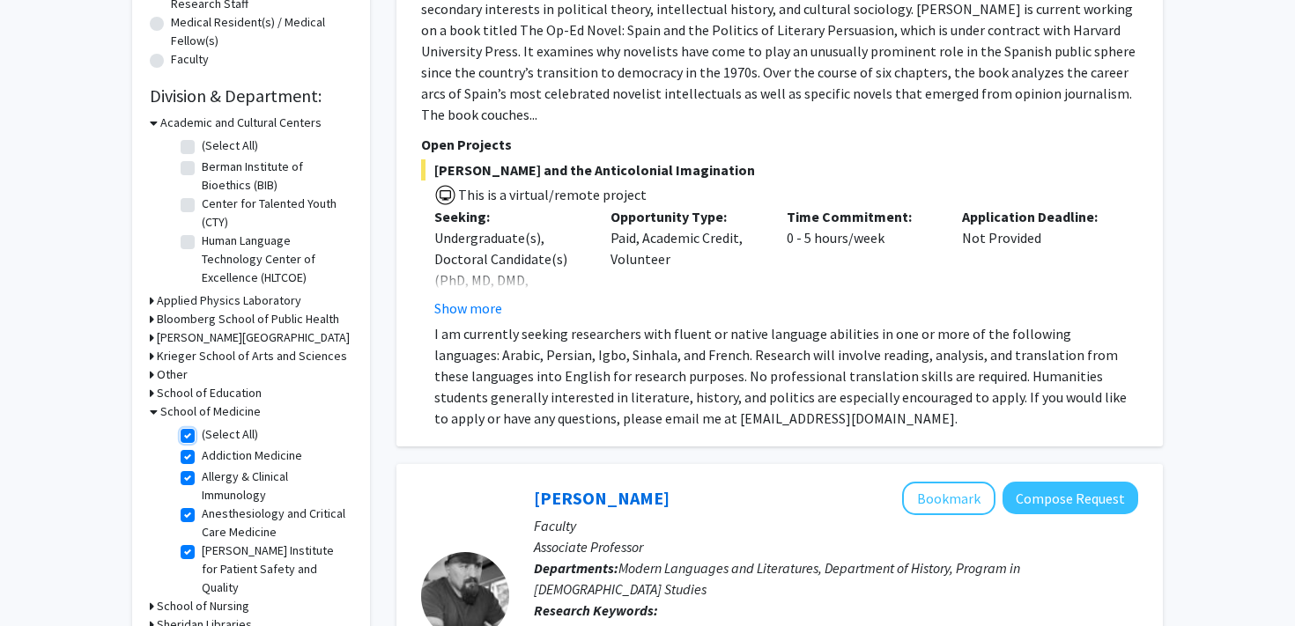
checkbox input "true"
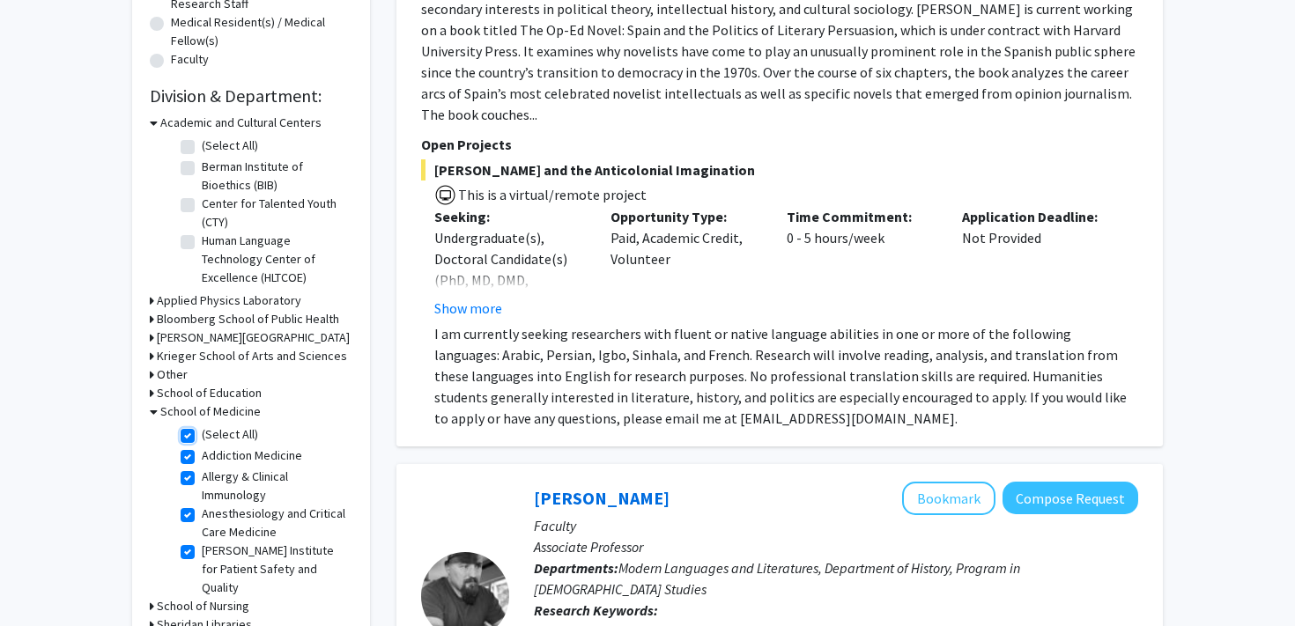
checkbox input "true"
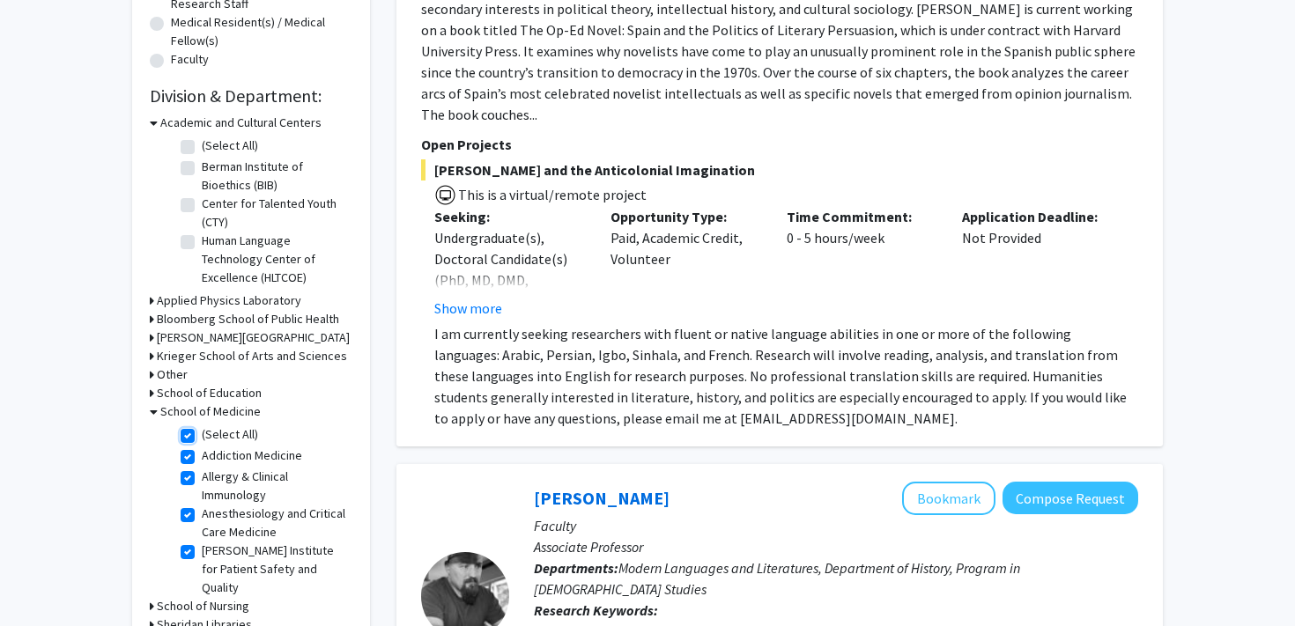
checkbox input "true"
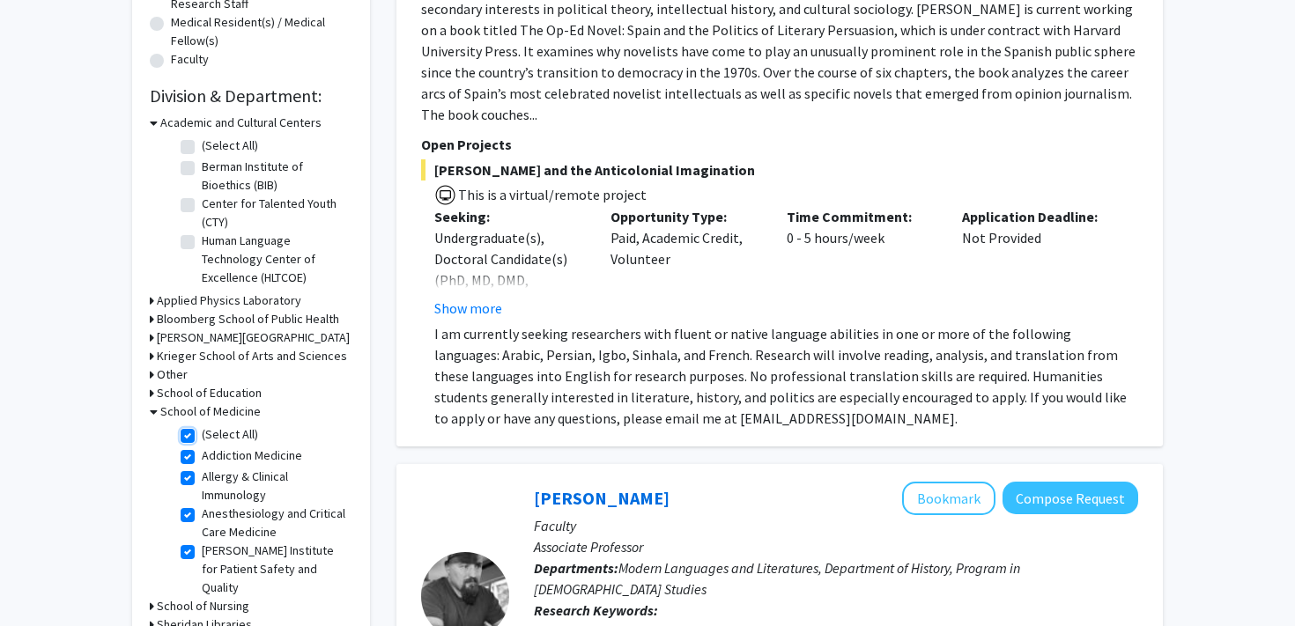
checkbox input "true"
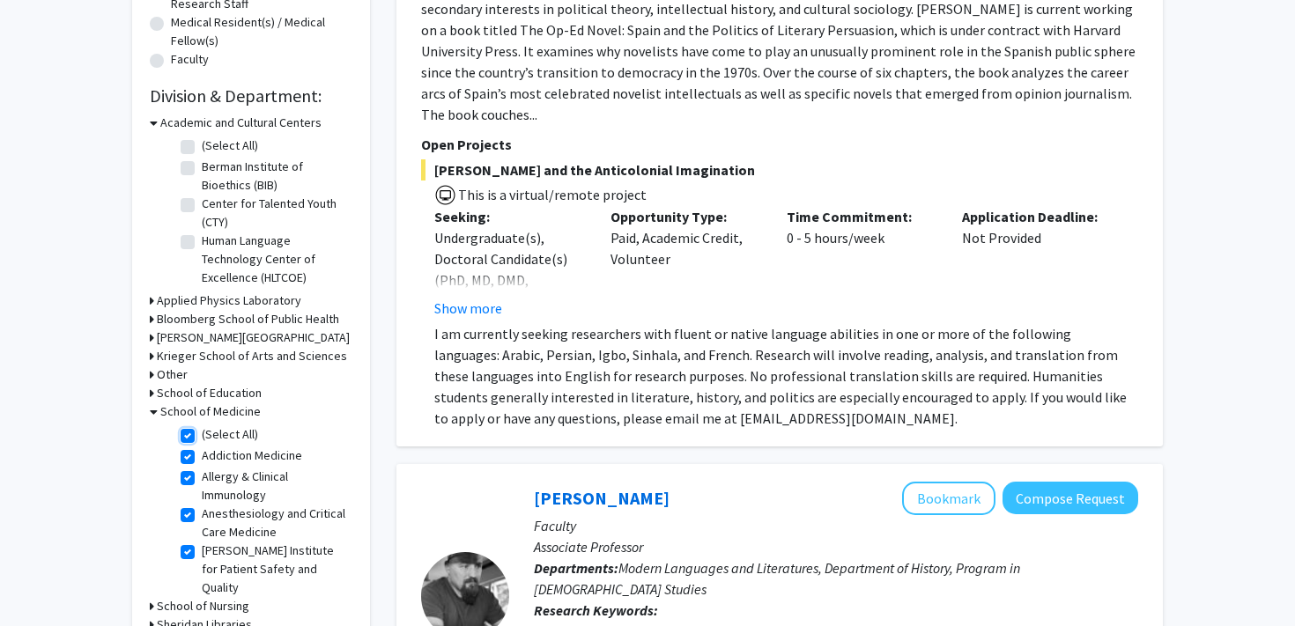
checkbox input "true"
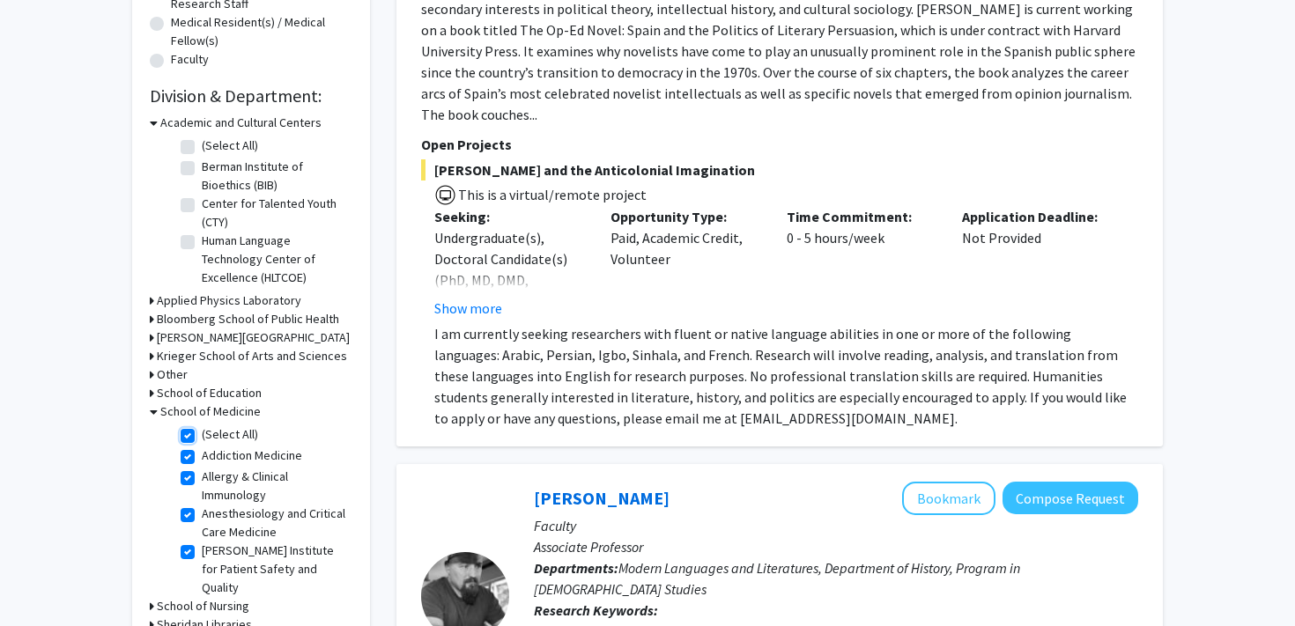
checkbox input "true"
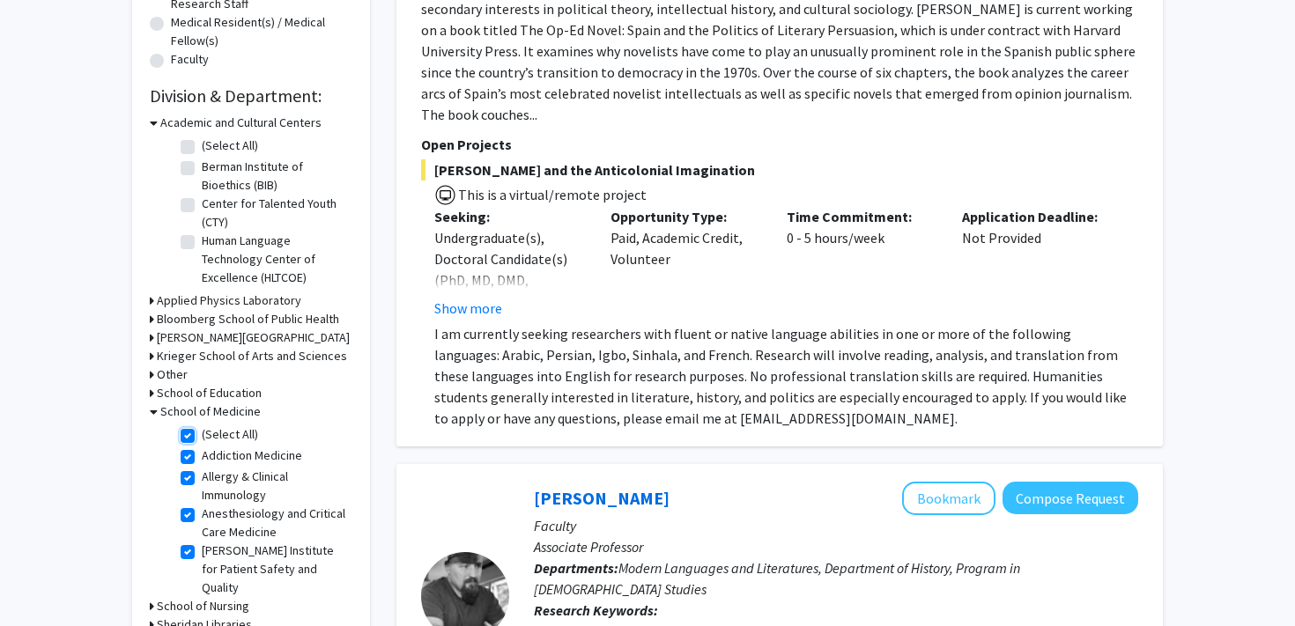
checkbox input "true"
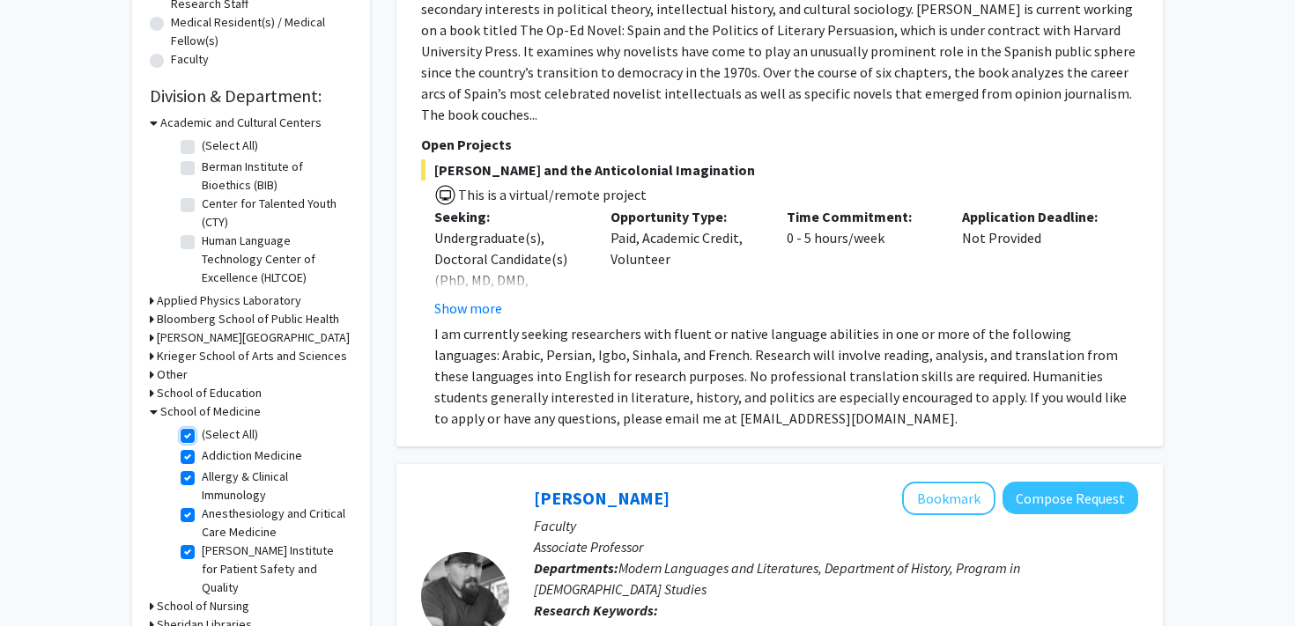
checkbox input "true"
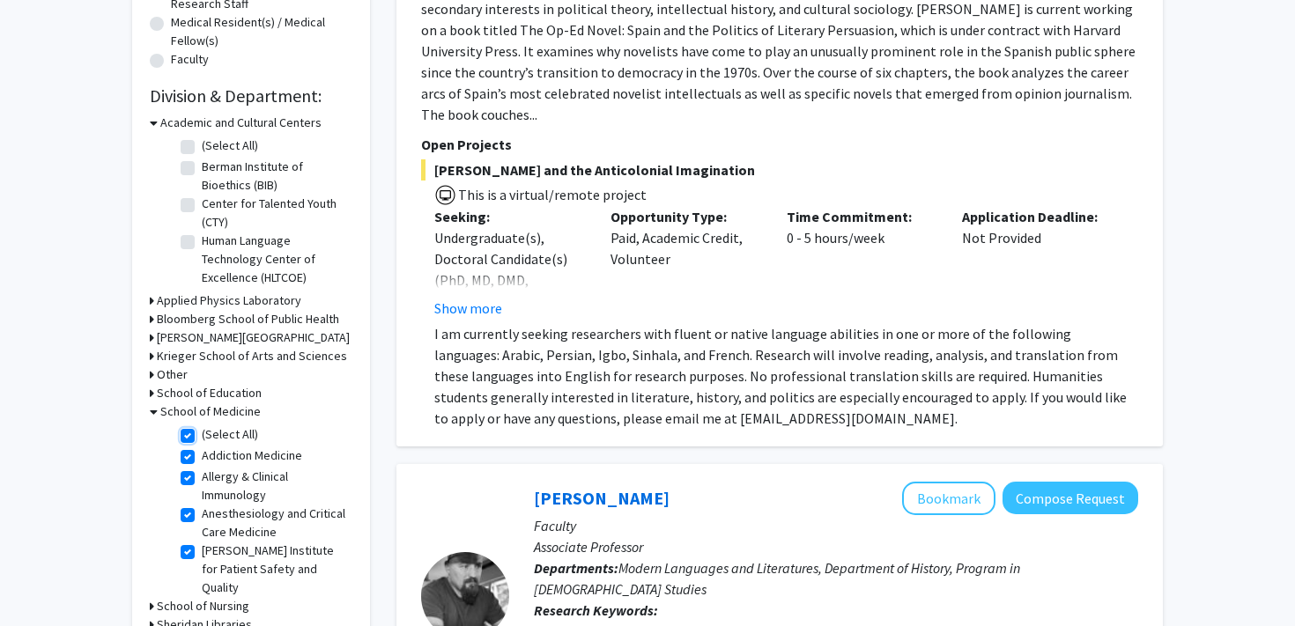
checkbox input "true"
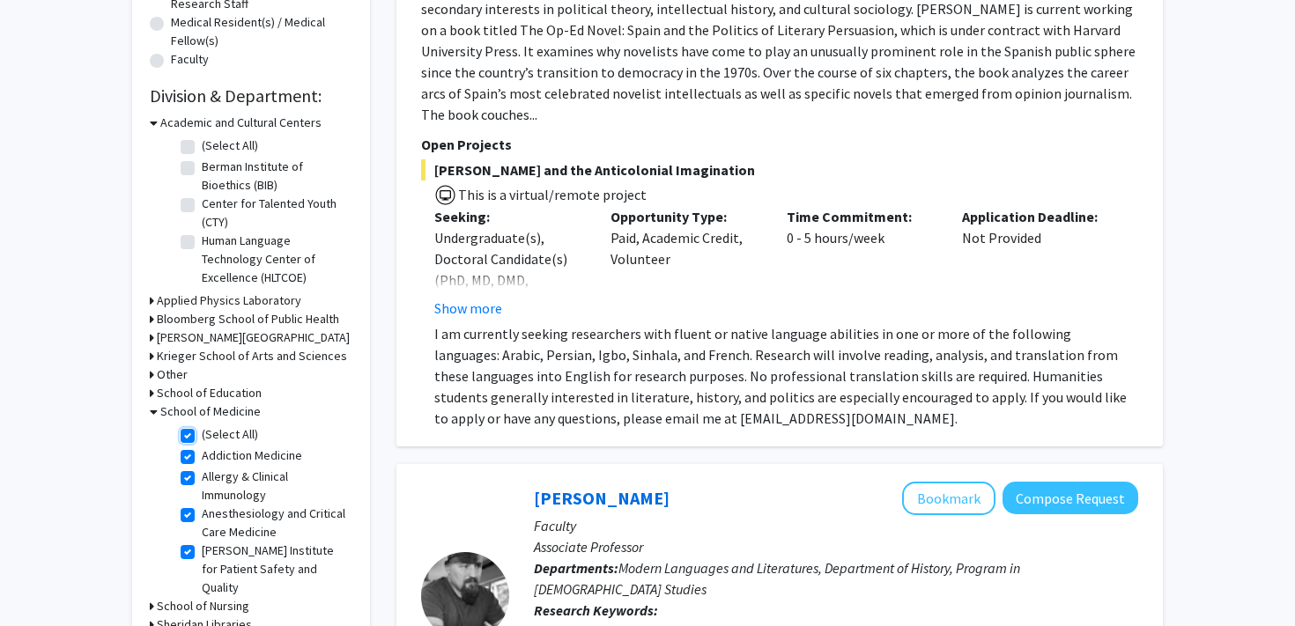
checkbox input "true"
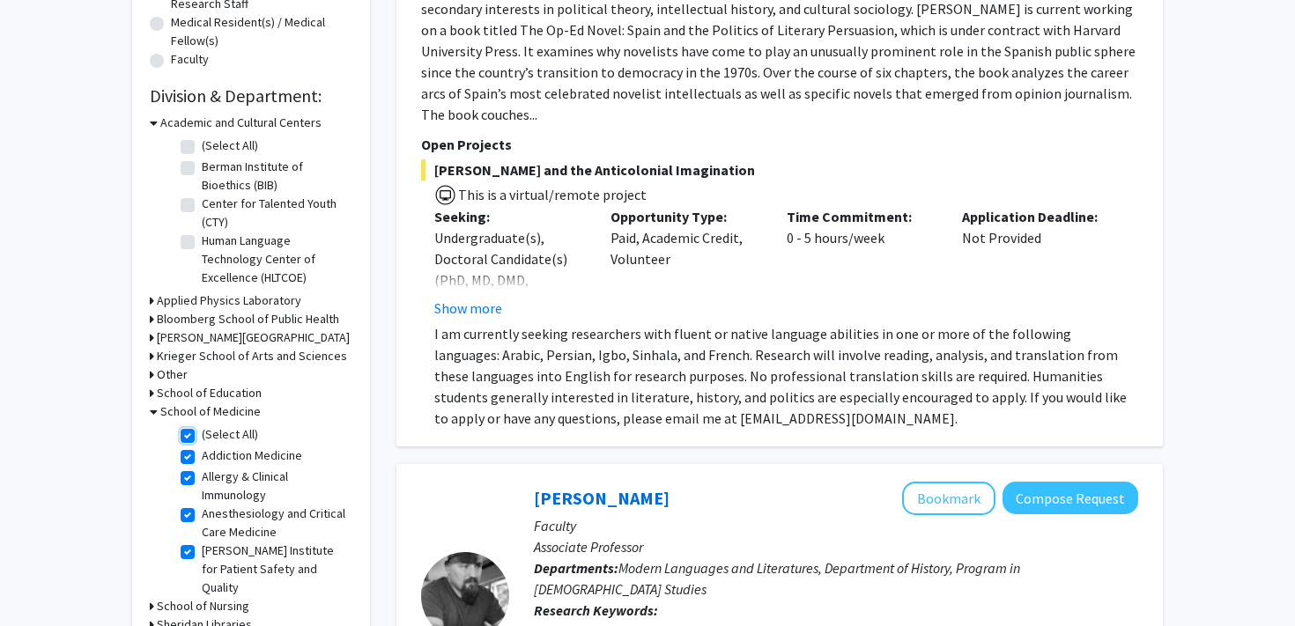
checkbox input "true"
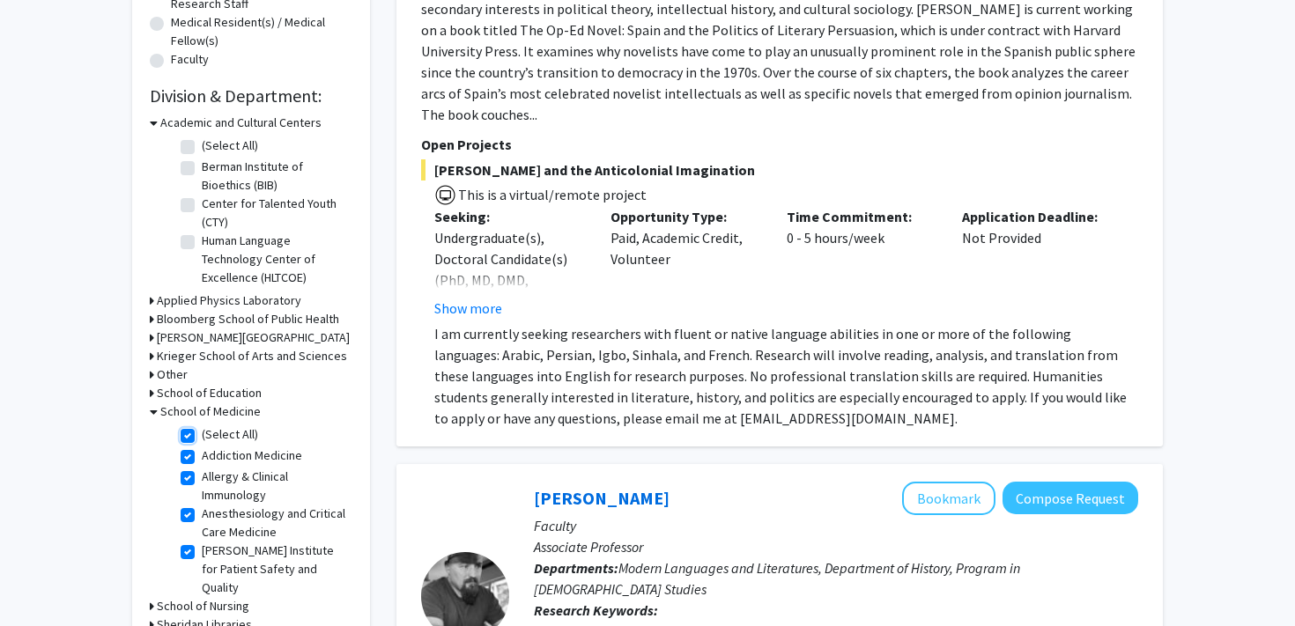
checkbox input "true"
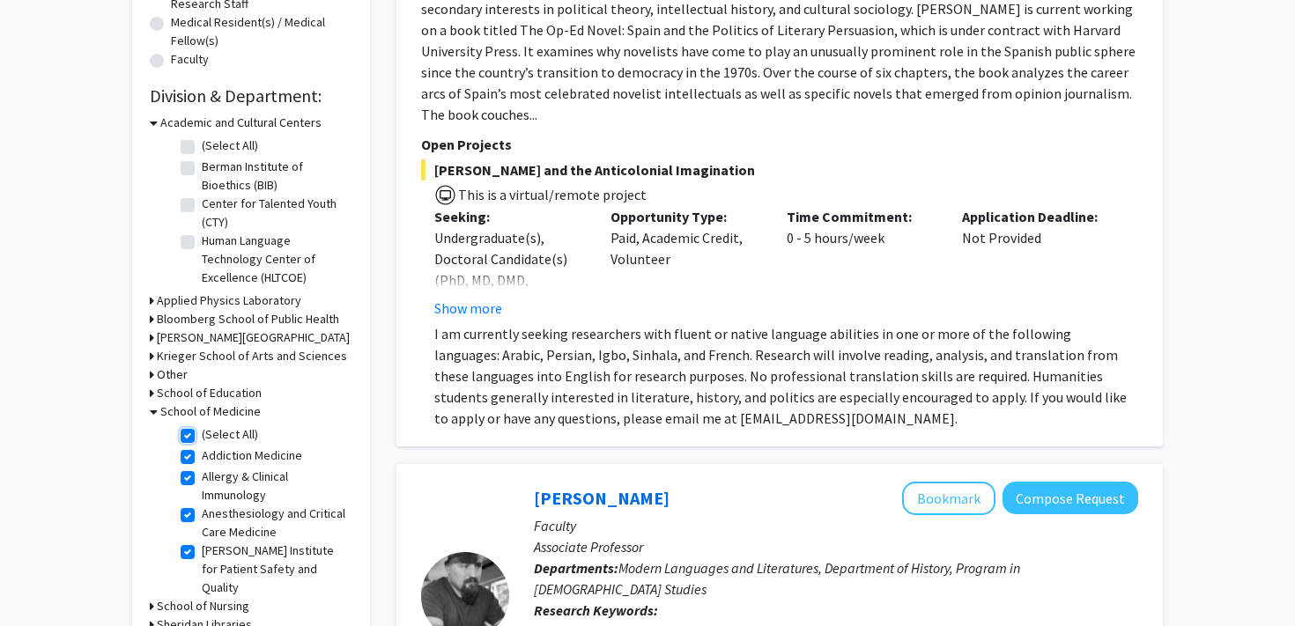
checkbox input "true"
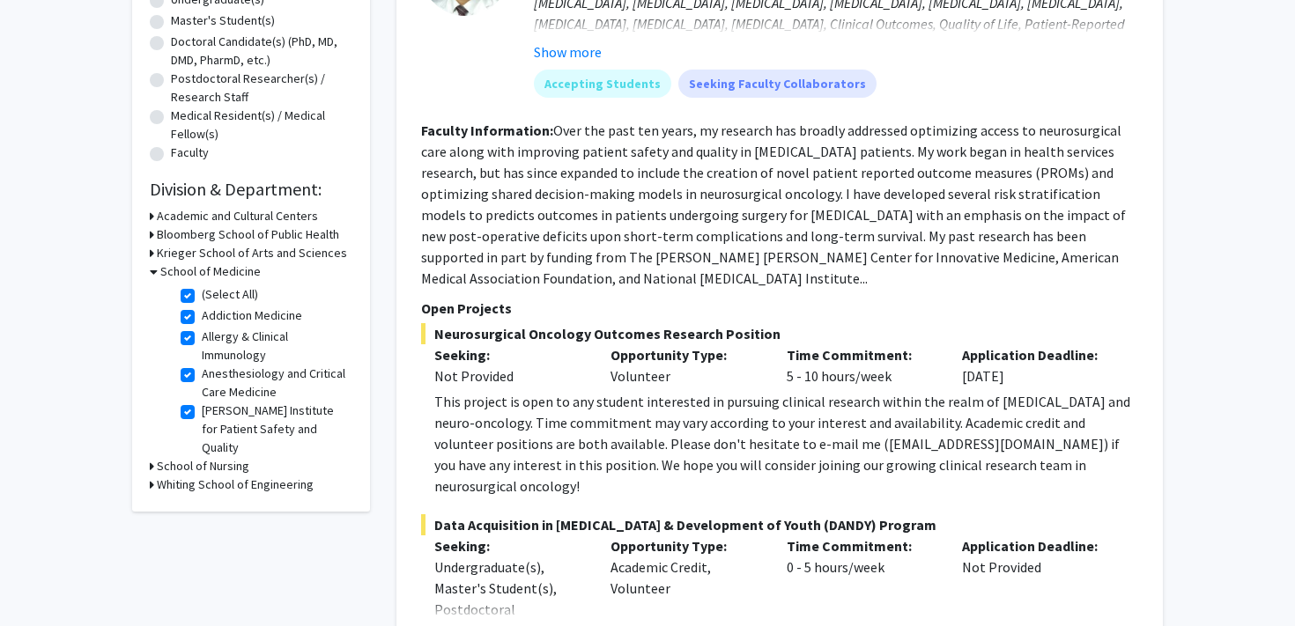
scroll to position [337, 0]
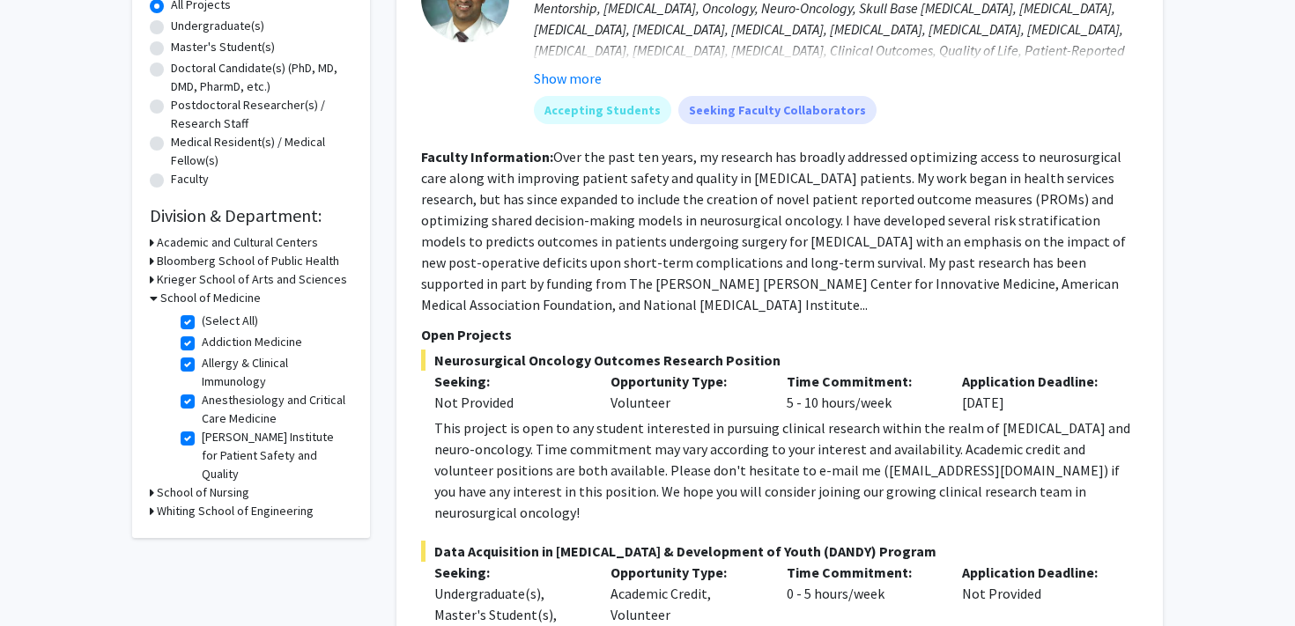
click at [152, 281] on icon at bounding box center [152, 279] width 4 height 19
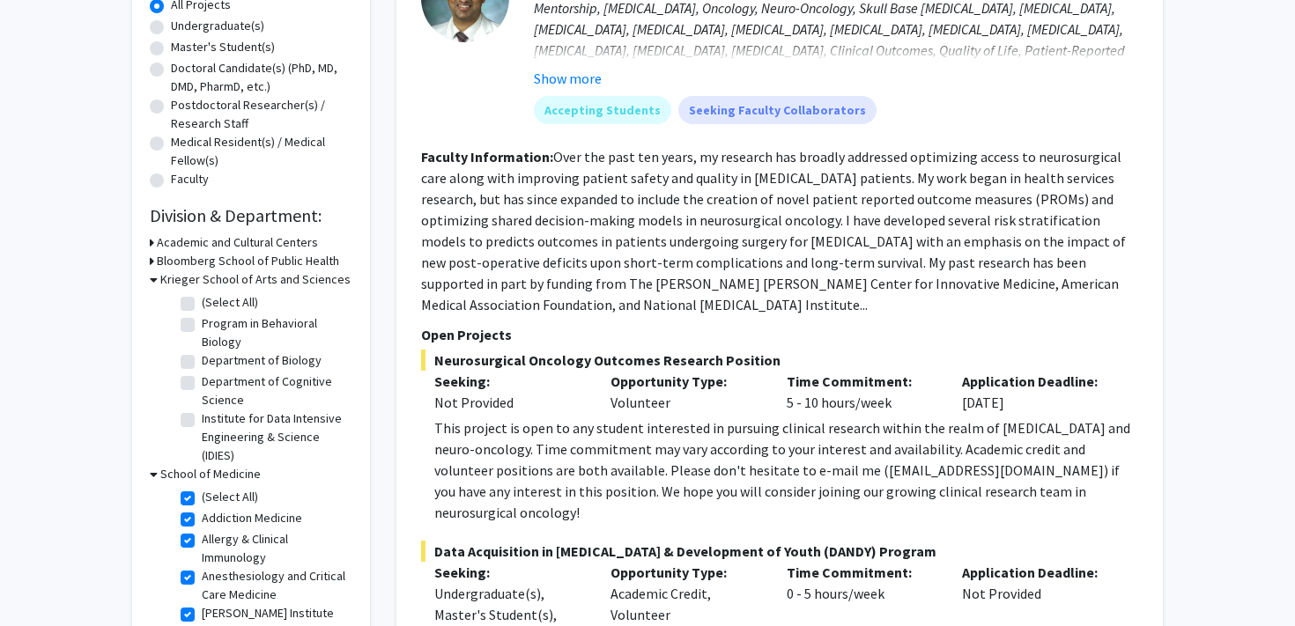
click at [202, 362] on label "Department of Biology" at bounding box center [262, 361] width 120 height 19
click at [202, 362] on input "Department of Biology" at bounding box center [207, 357] width 11 height 11
checkbox input "true"
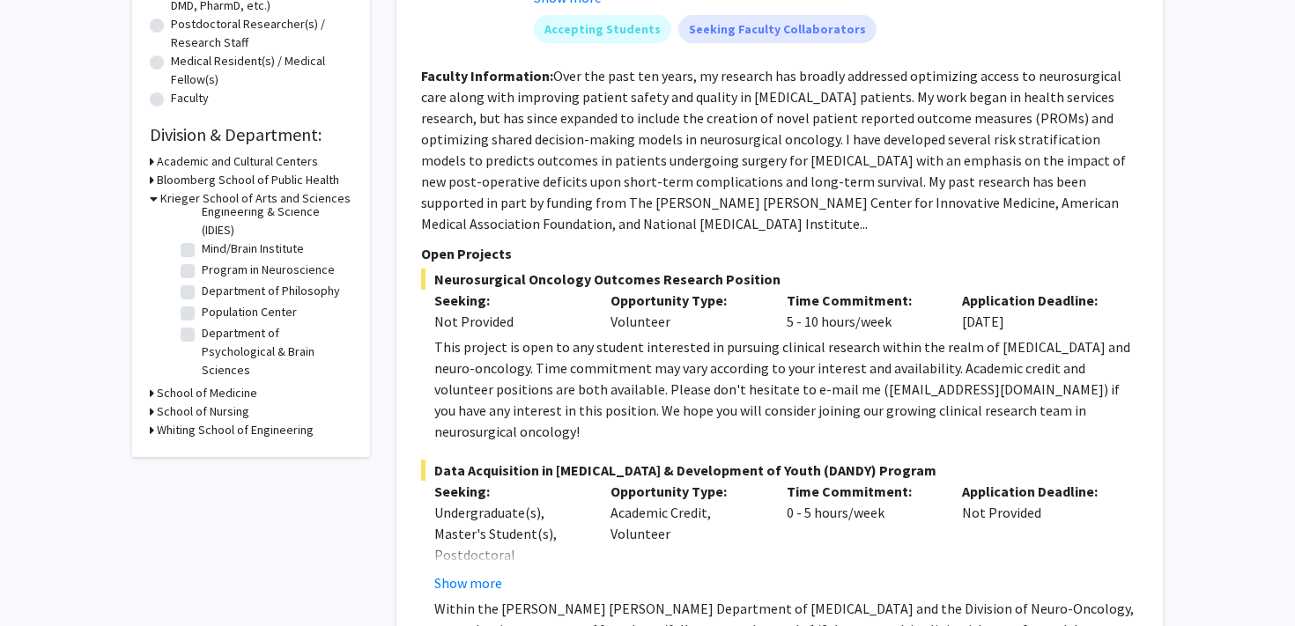
scroll to position [476, 0]
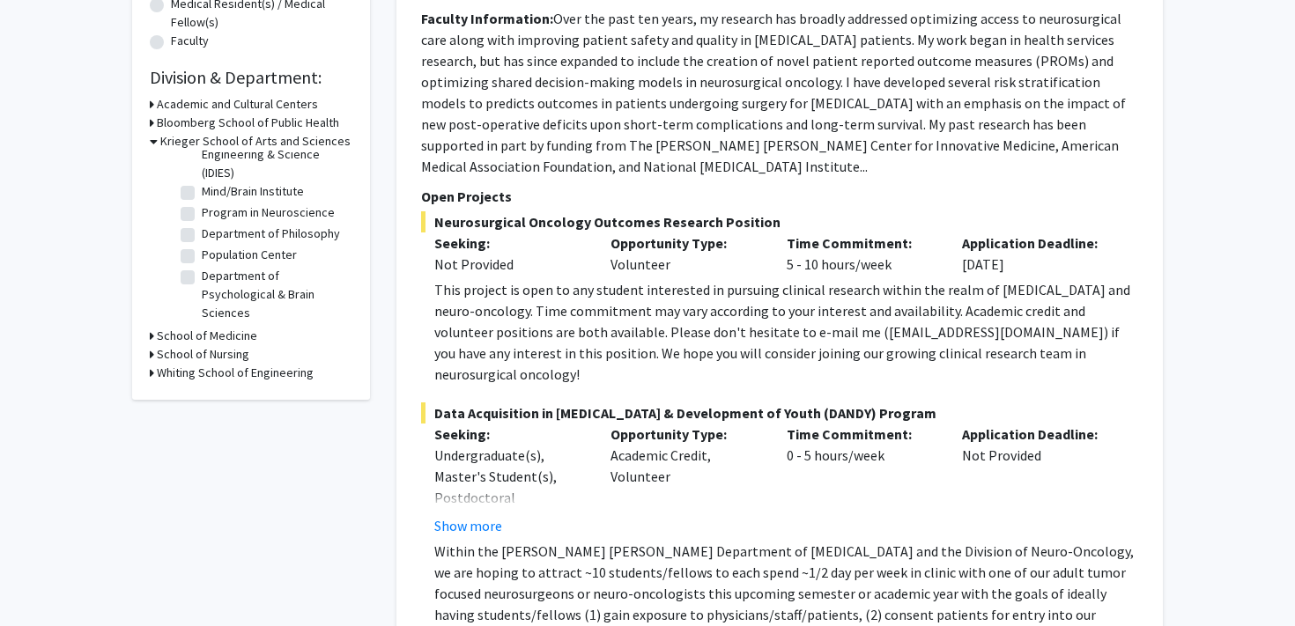
click at [244, 366] on h3 "Whiting School of Engineering" at bounding box center [235, 373] width 157 height 19
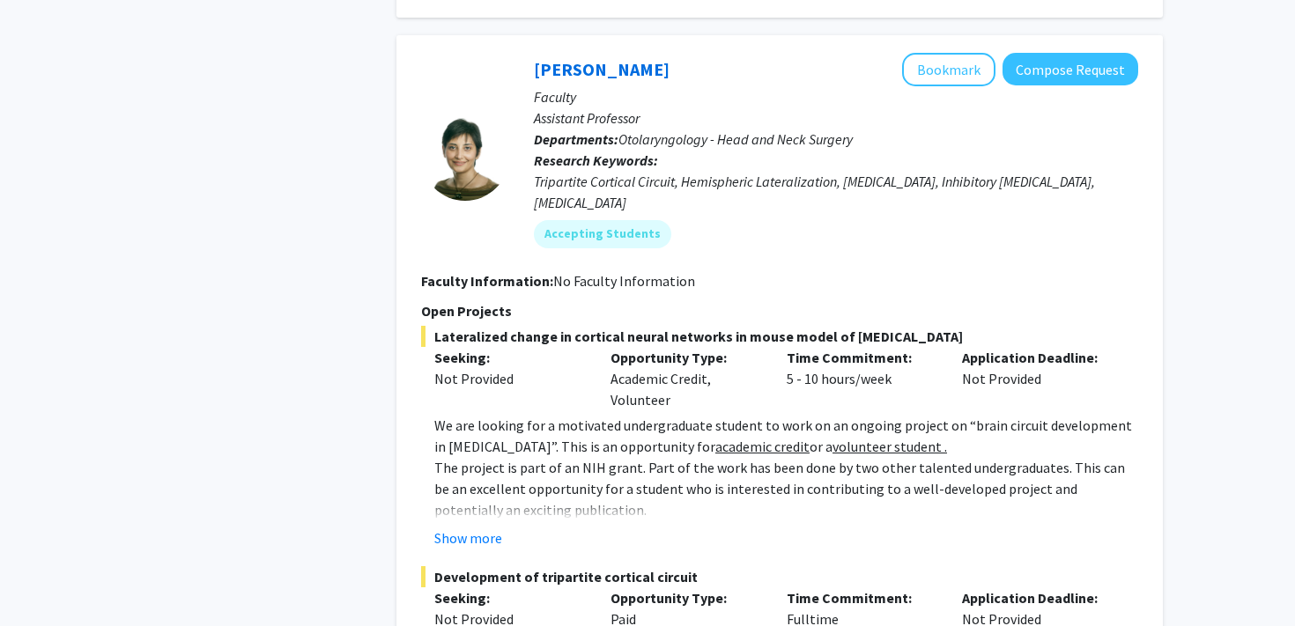
scroll to position [1911, 0]
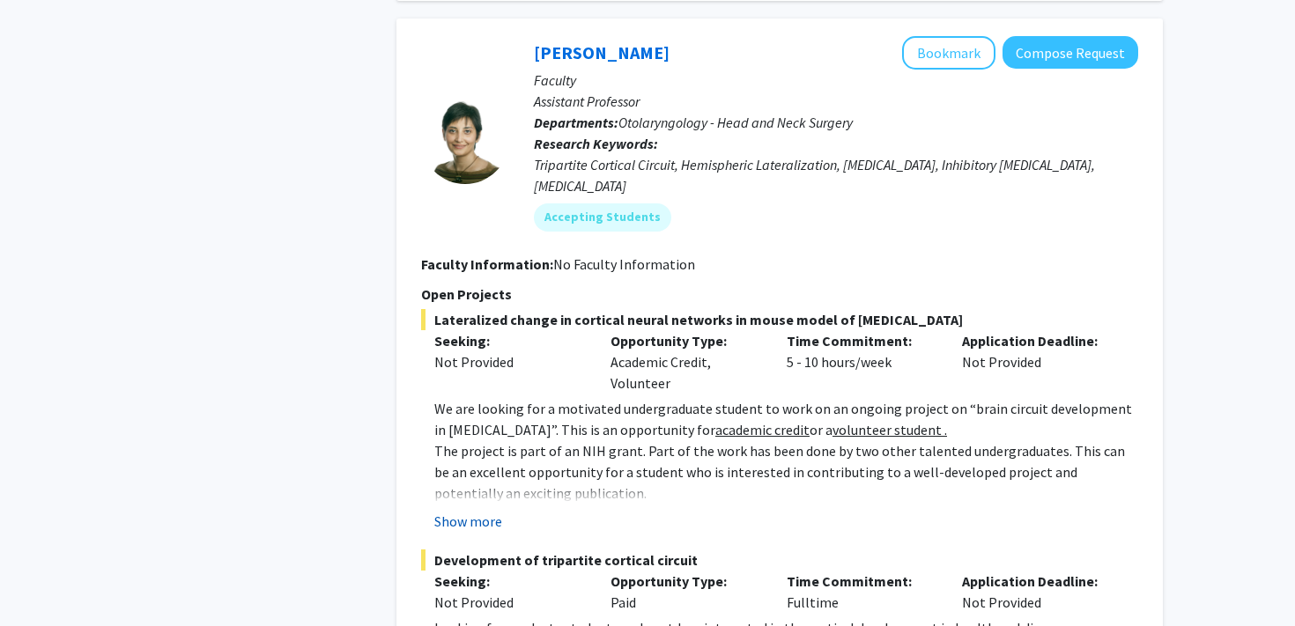
click at [485, 511] on button "Show more" at bounding box center [468, 521] width 68 height 21
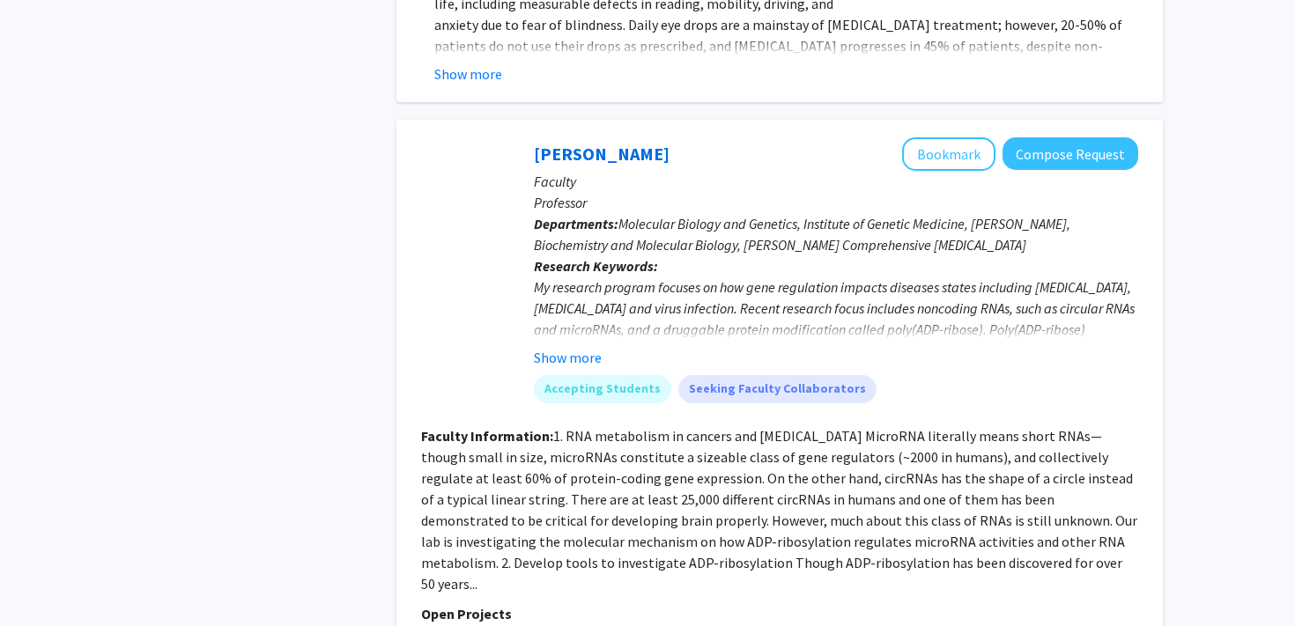
scroll to position [4022, 0]
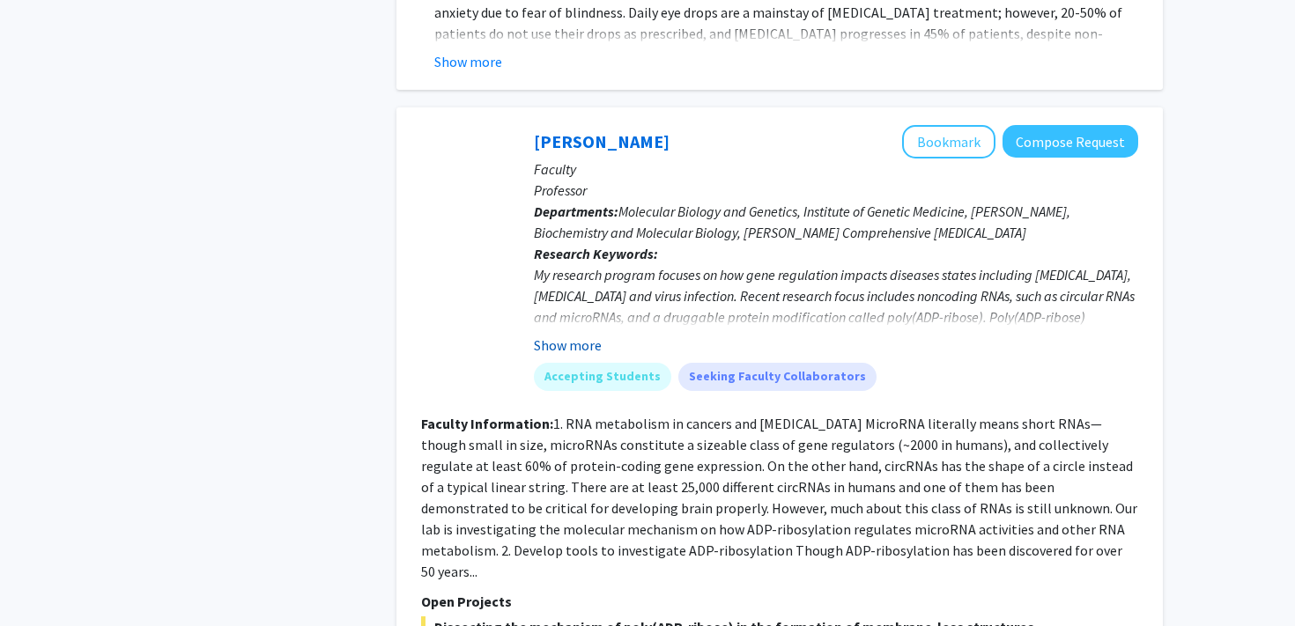
click at [584, 335] on button "Show more" at bounding box center [568, 345] width 68 height 21
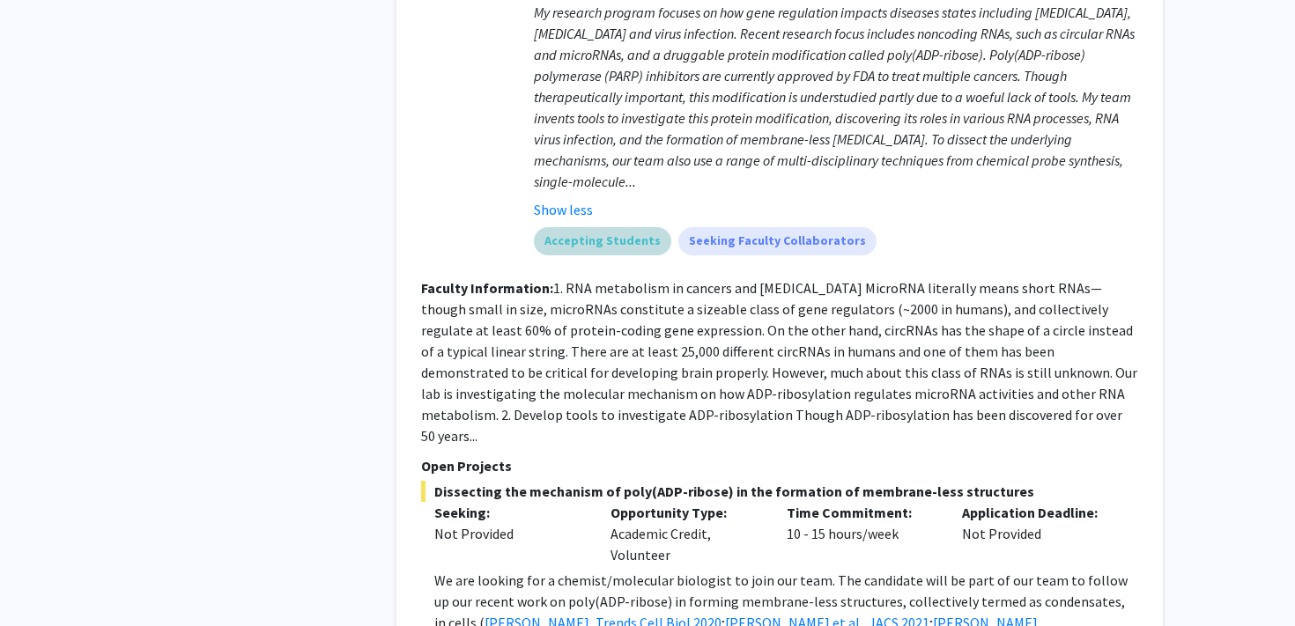
scroll to position [4311, 0]
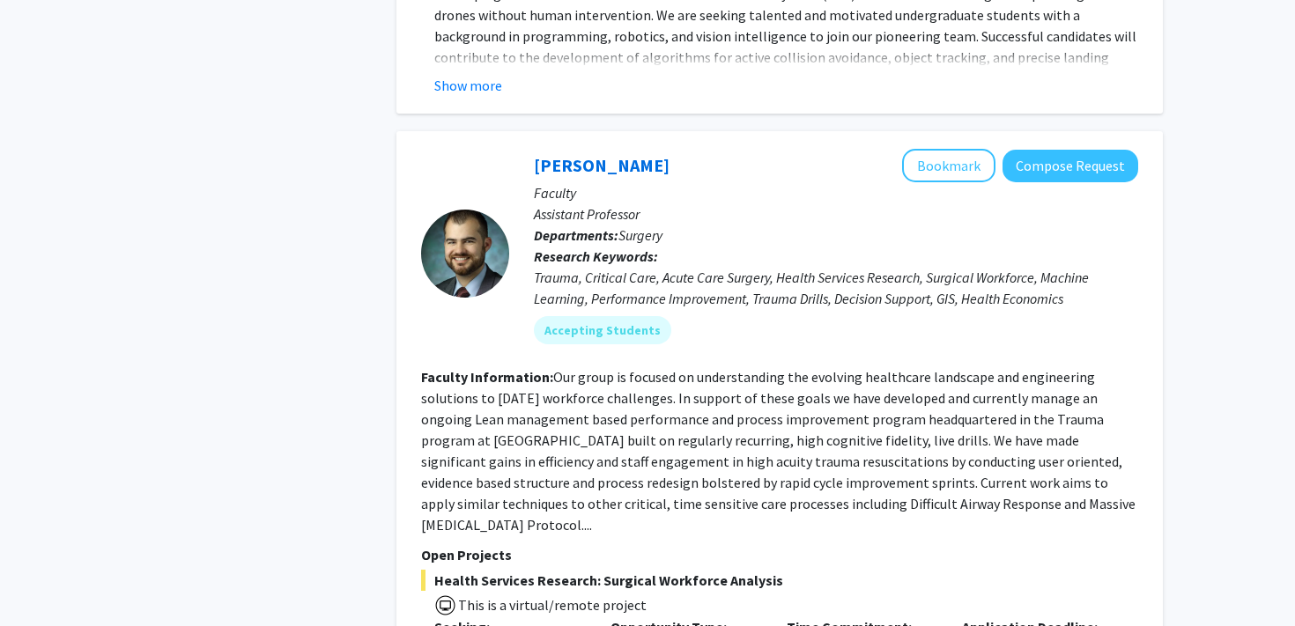
scroll to position [8311, 0]
